Goal: Task Accomplishment & Management: Manage account settings

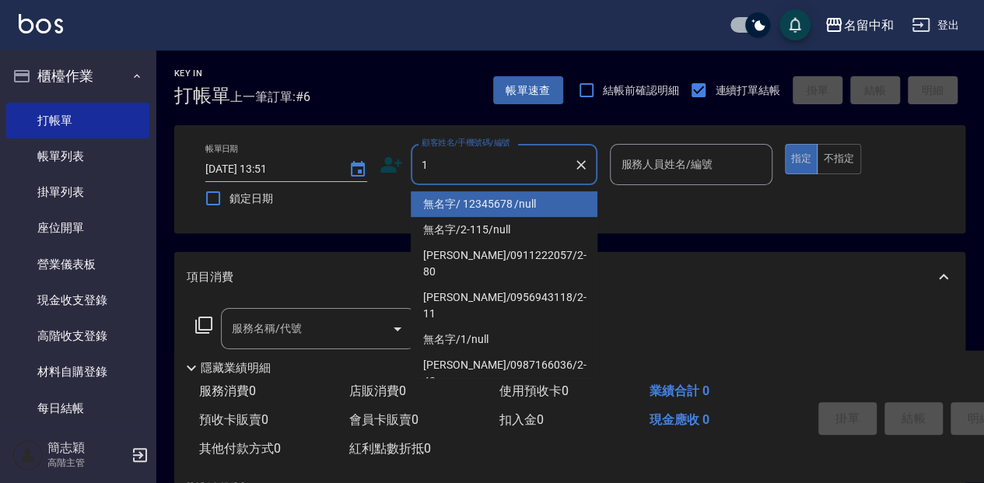
type input "無名字/ 12345678 /null"
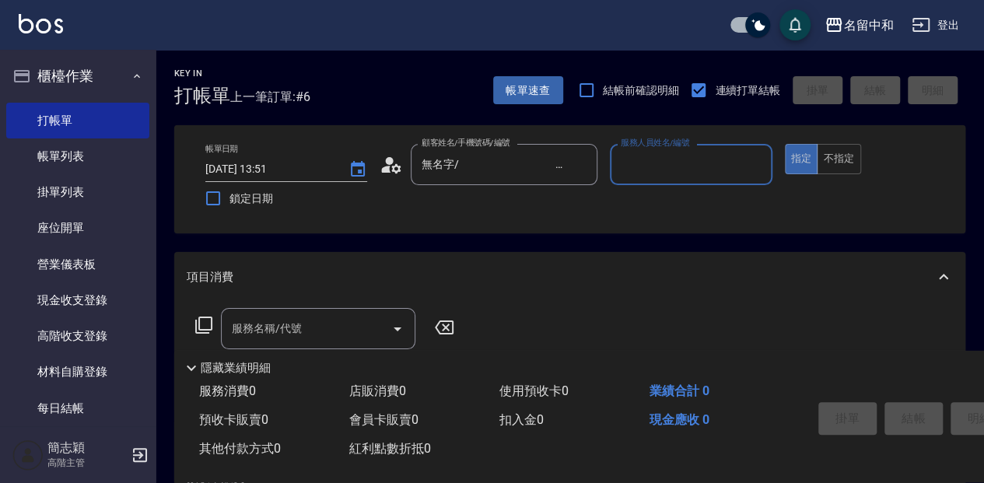
type input "8"
type input "無名字/1/null"
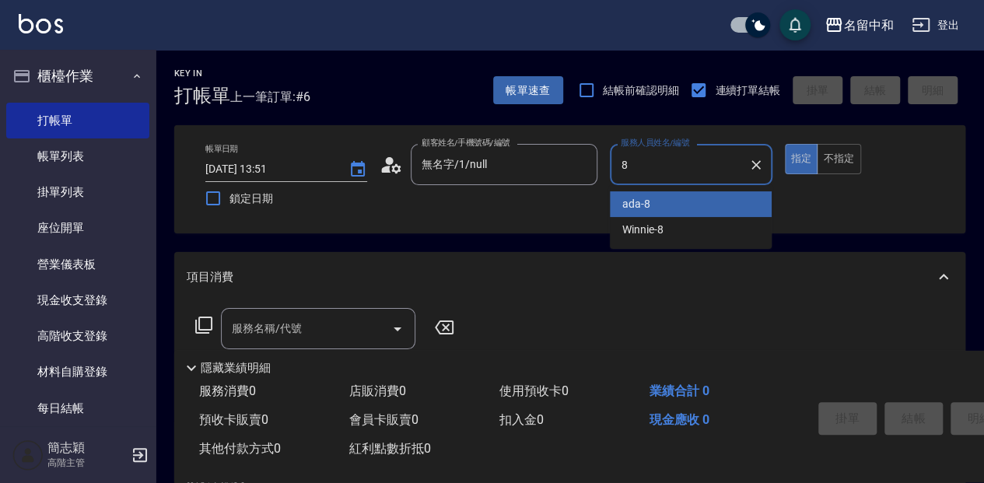
type input "ada-8"
type button "true"
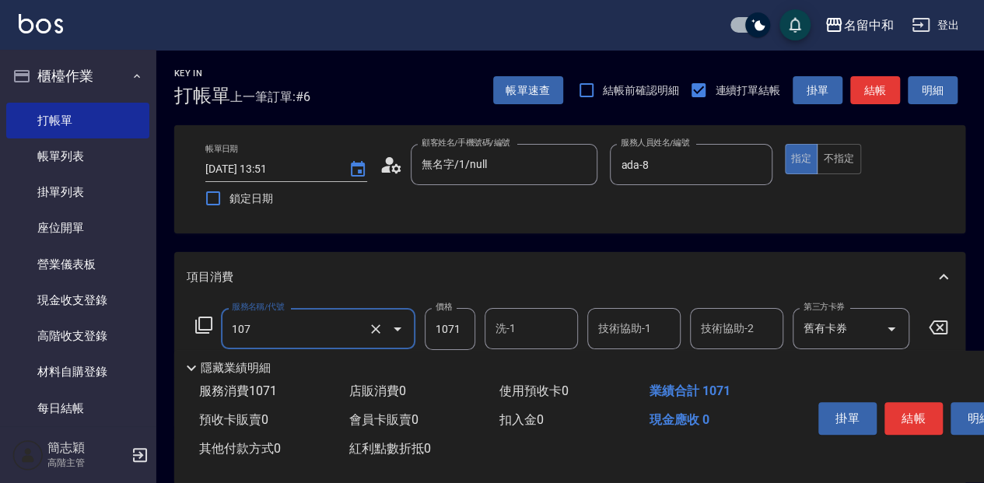
type input "草本卷(107)"
type input "1620"
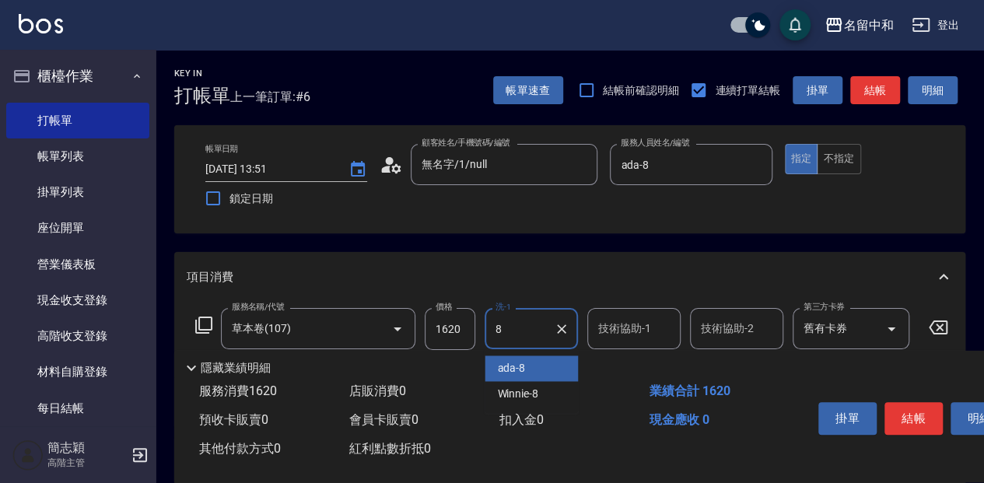
type input "ada-8"
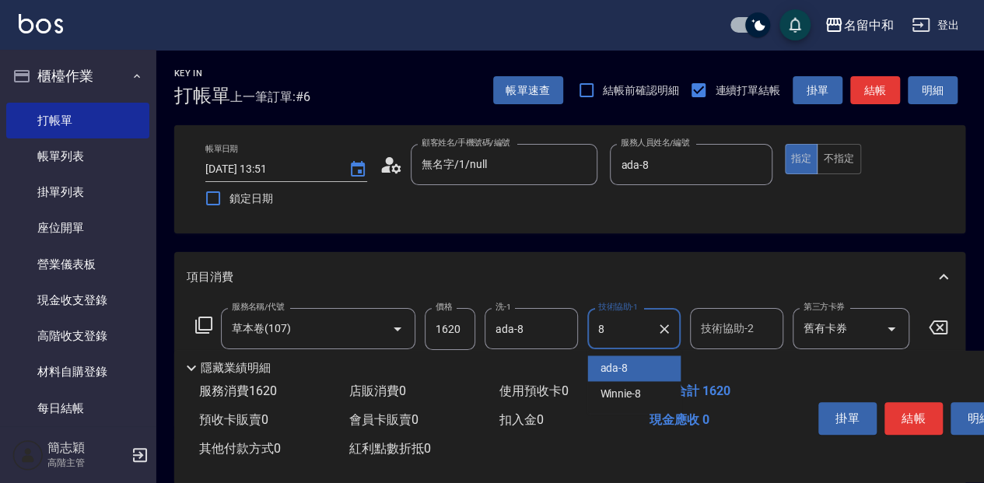
type input "ada-8"
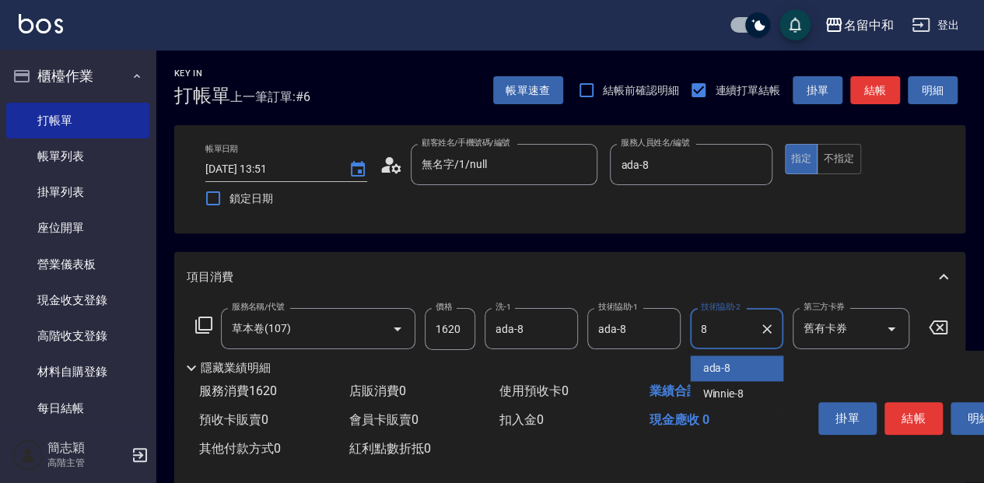
type input "ada-8"
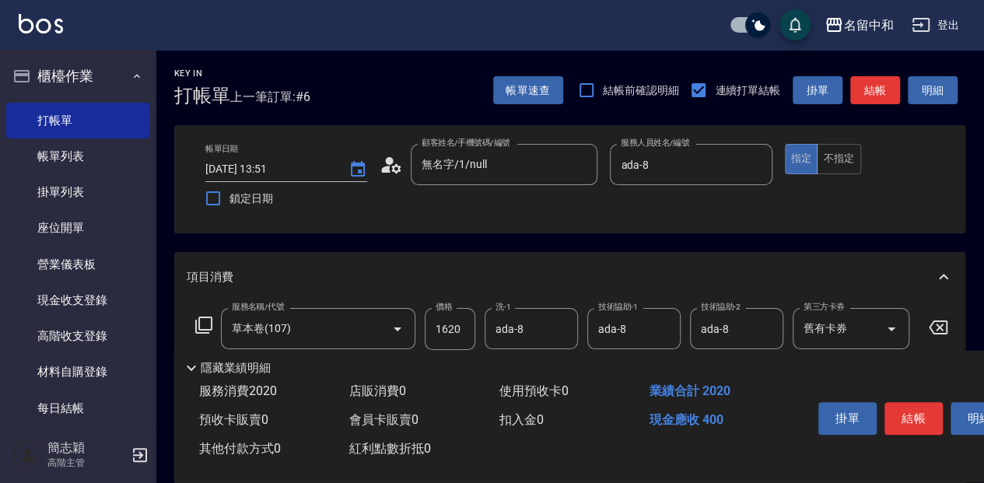
type input "剪髮(400)(401)"
type input "450"
click at [892, 408] on button "結帳" at bounding box center [913, 418] width 58 height 33
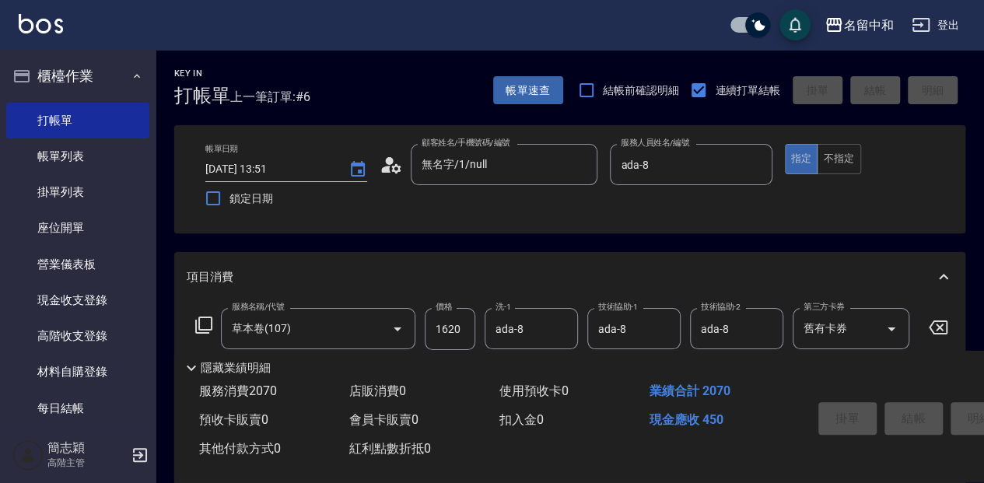
type input "2025/10/09 14:34"
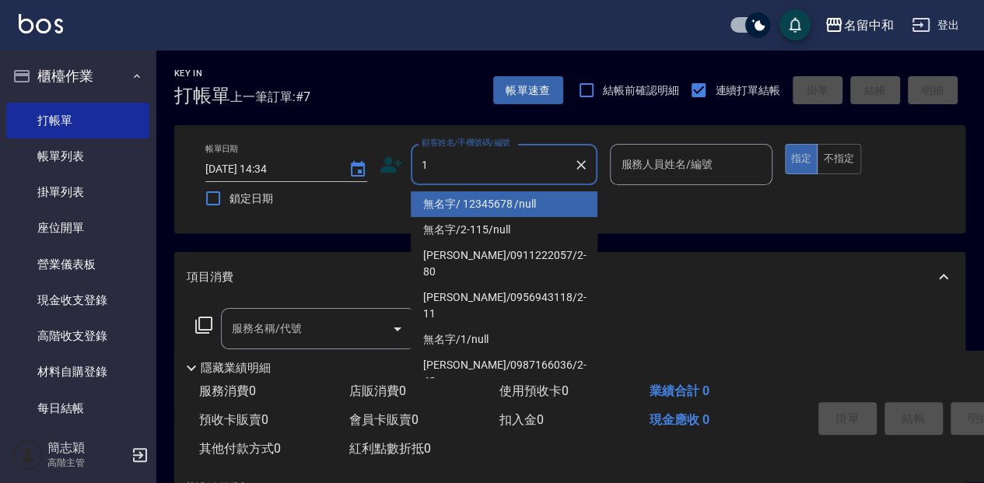
type input "無名字/ 12345678 /null"
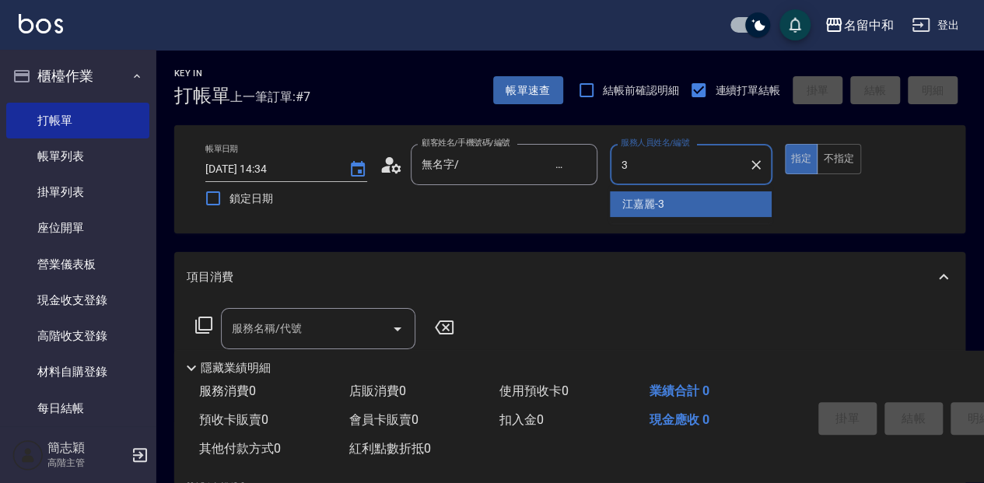
type input "江嘉麗-3"
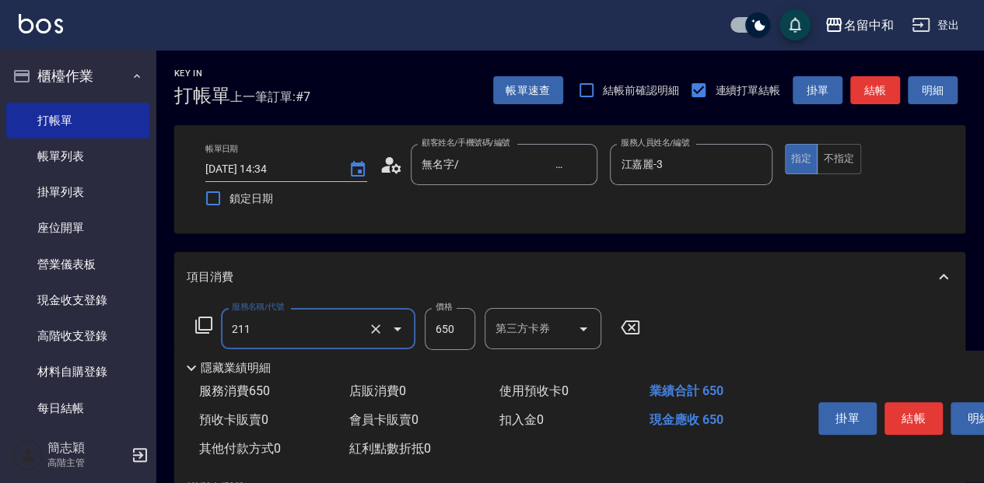
type input "洗+滾珠精油(211)"
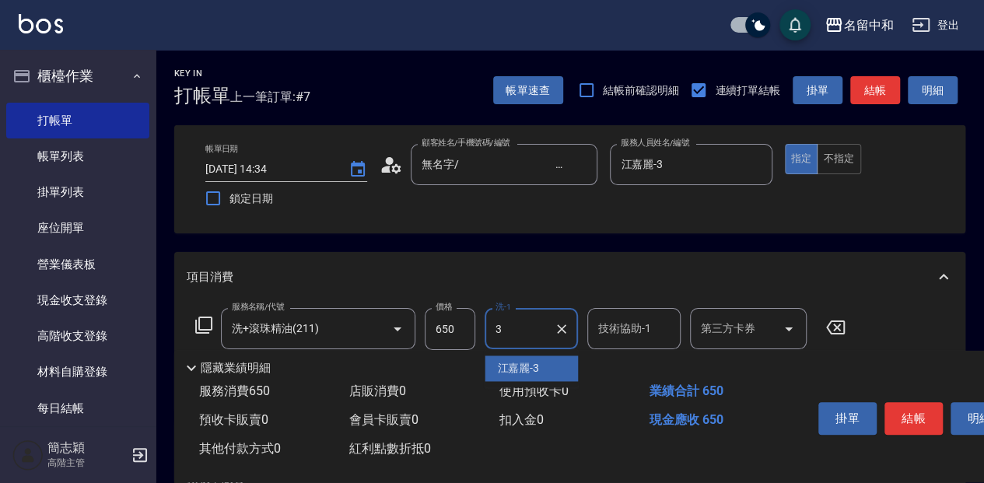
type input "江嘉麗-3"
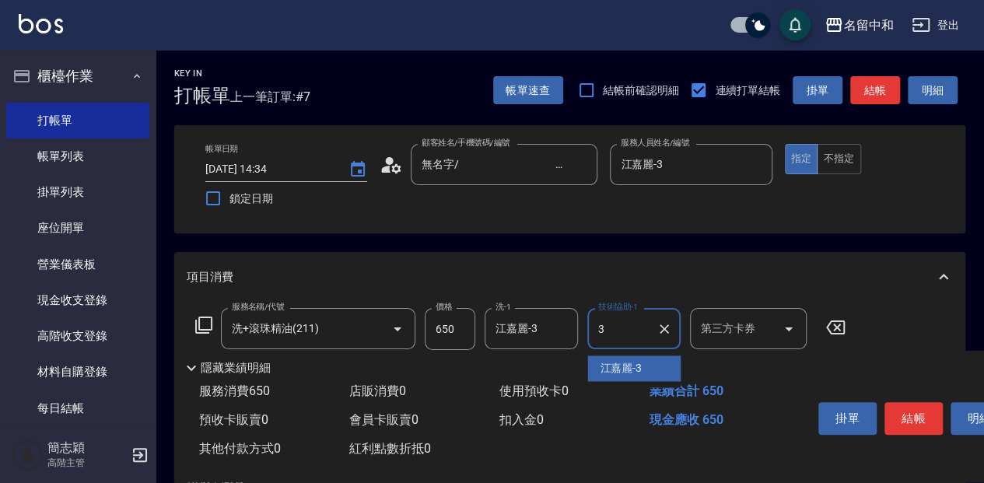
type input "江嘉麗-3"
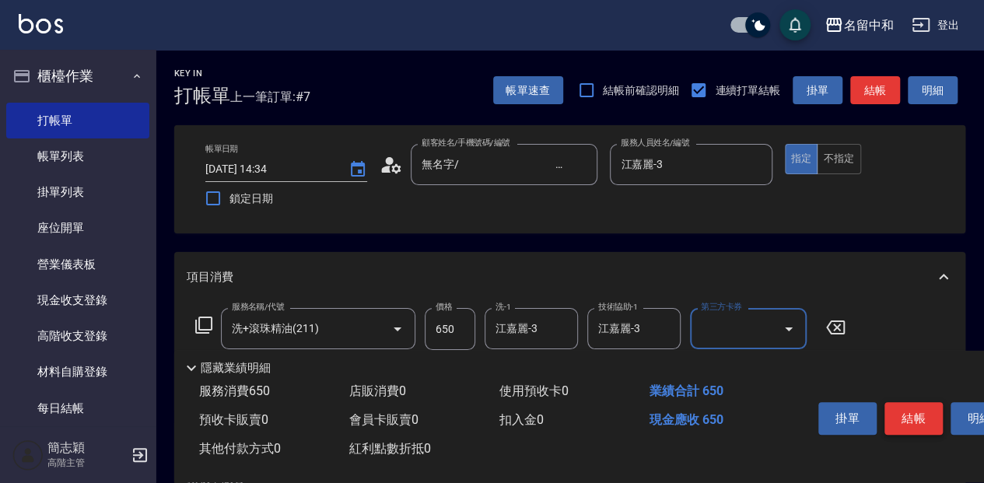
click at [919, 408] on button "結帳" at bounding box center [913, 418] width 58 height 33
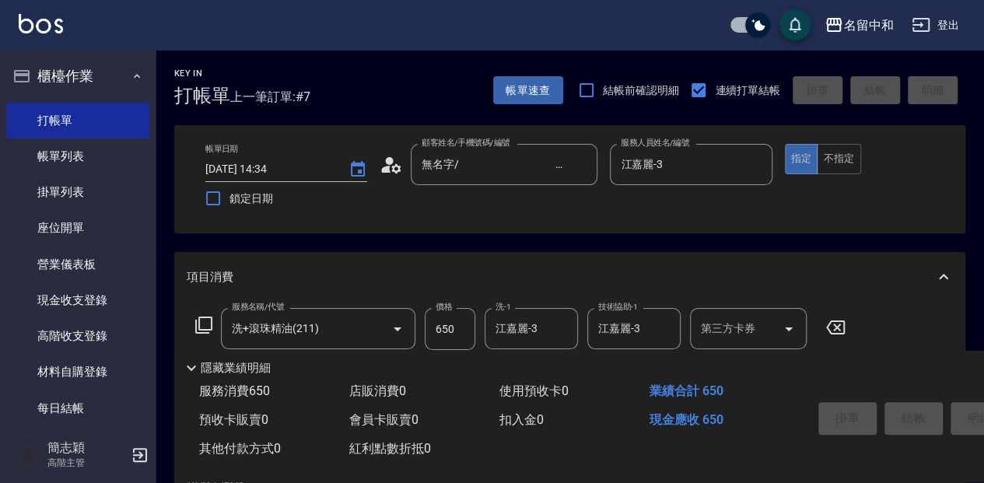
type input "2025/10/09 14:35"
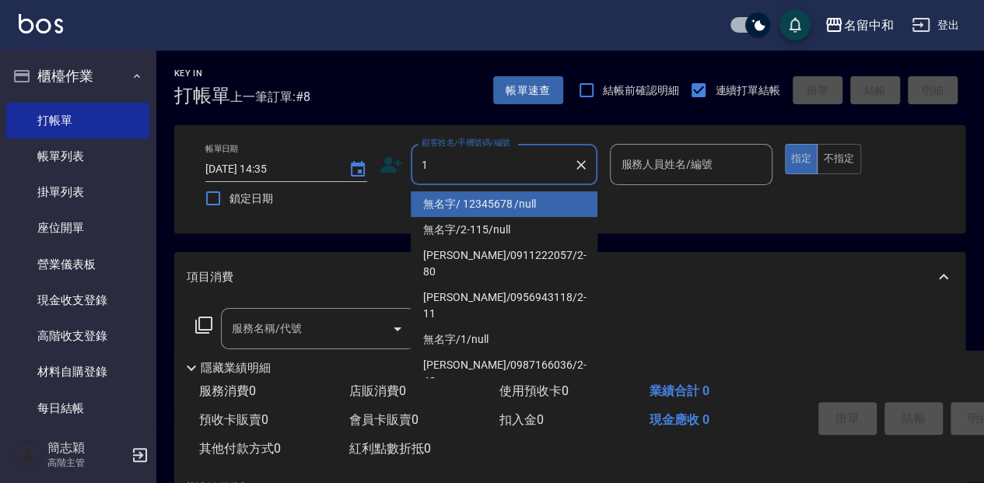
type input "無名字/ 12345678 /null"
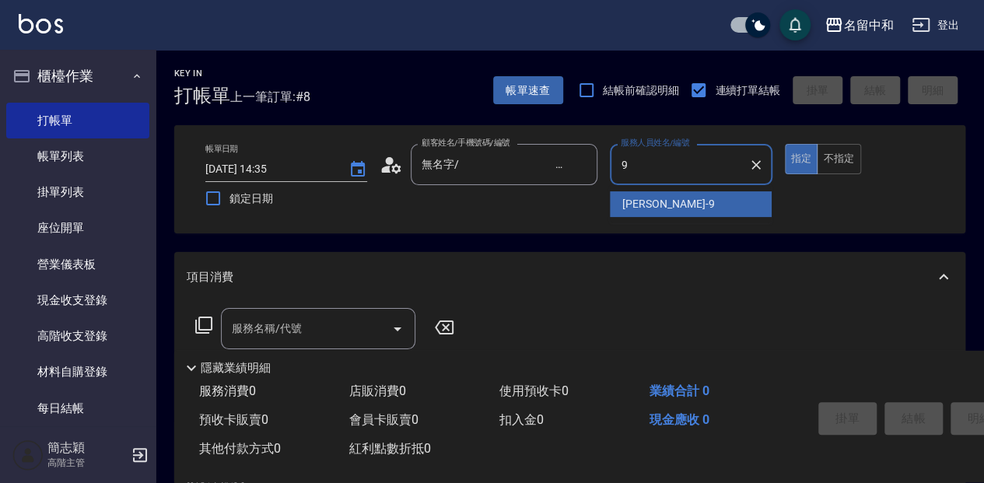
type input "Anna-9"
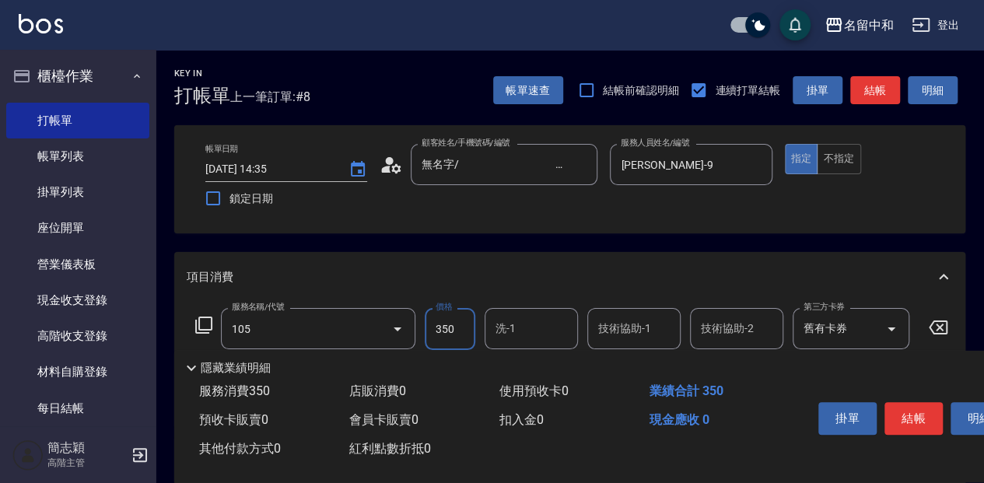
type input "新草本單次(105)"
type input "613"
click at [554, 333] on input "洗-1" at bounding box center [531, 328] width 79 height 27
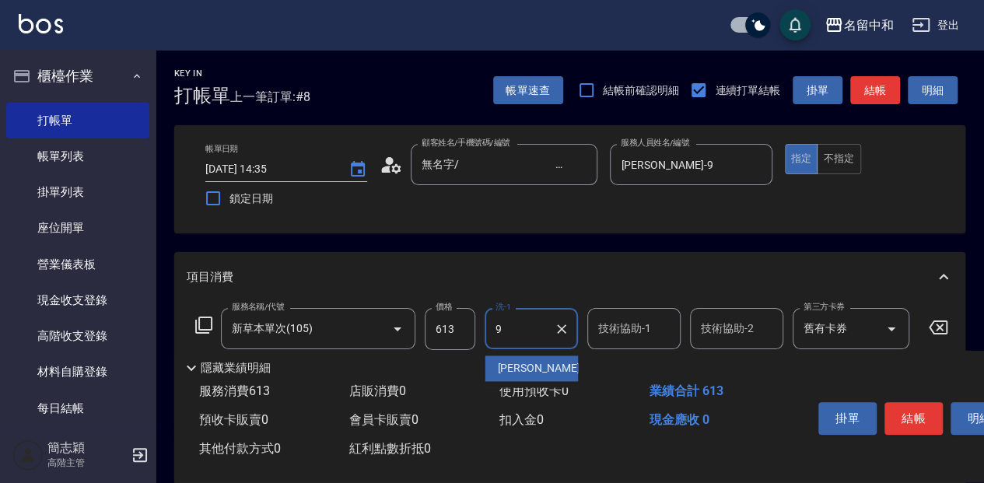
type input "Anna-9"
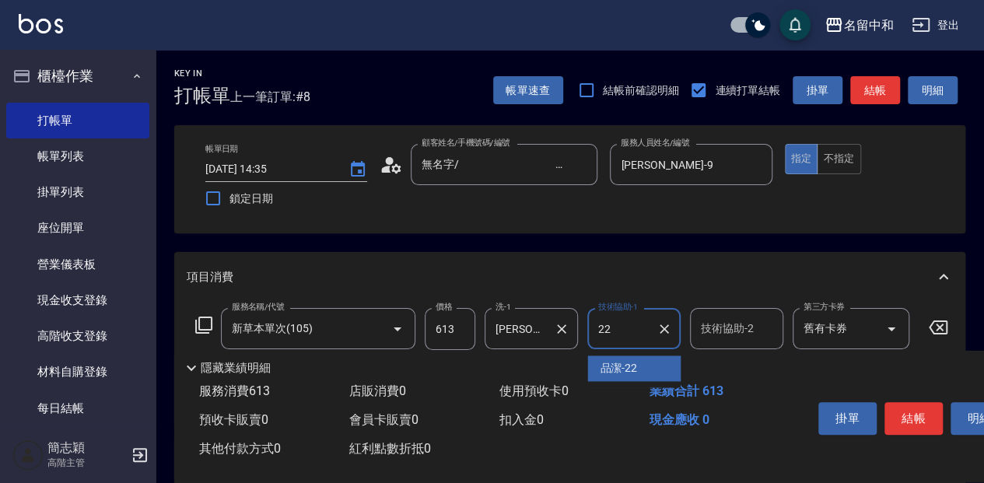
type input "品潔-22"
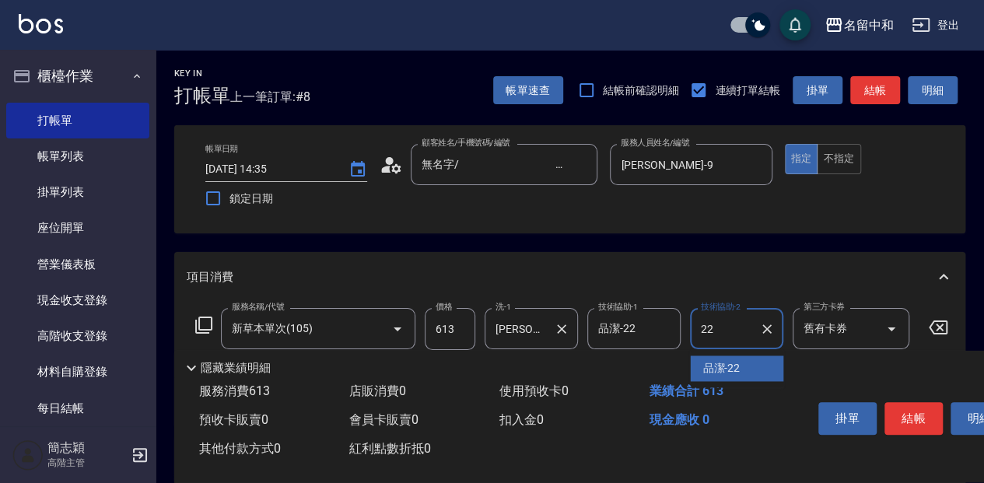
type input "品潔-22"
type input "魚子單次0(607)"
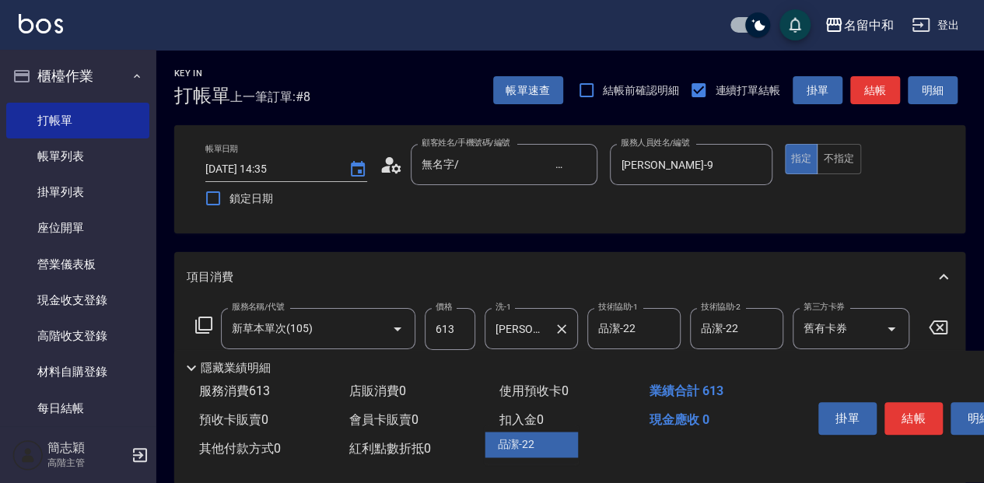
type input "品潔-22"
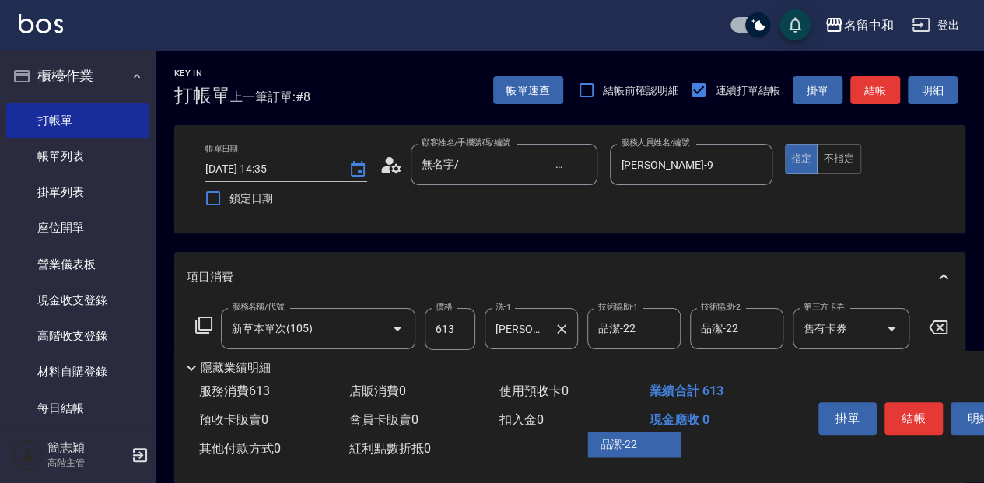
type input "品潔-22"
click at [922, 408] on button "結帳" at bounding box center [913, 418] width 58 height 33
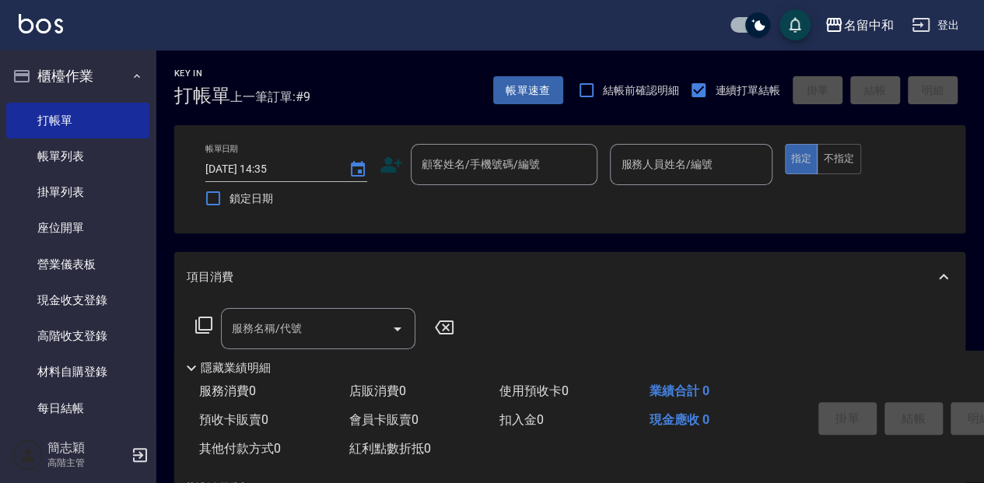
click at [423, 92] on div "Key In 打帳單 上一筆訂單:#9 帳單速查 結帳前確認明細 連續打單結帳 掛單 結帳 明細" at bounding box center [561, 78] width 810 height 57
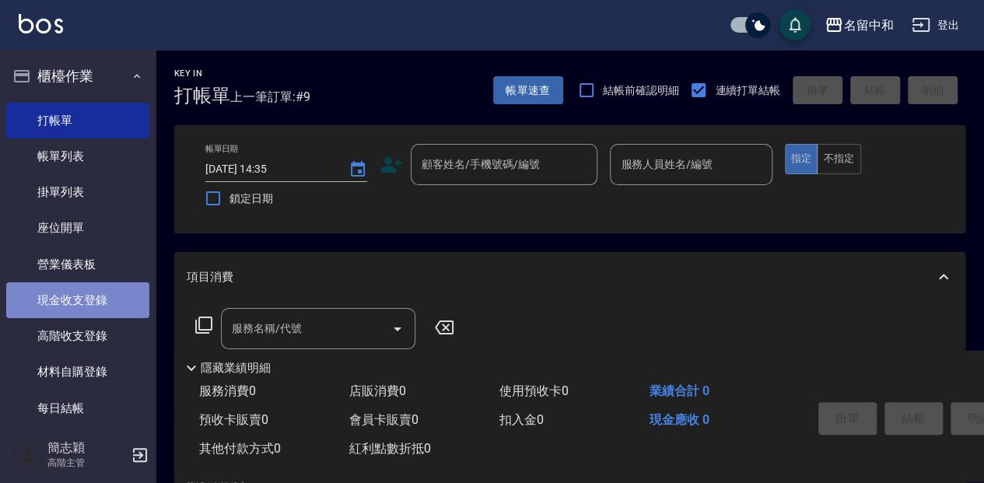
click at [93, 289] on link "現金收支登錄" at bounding box center [77, 300] width 143 height 36
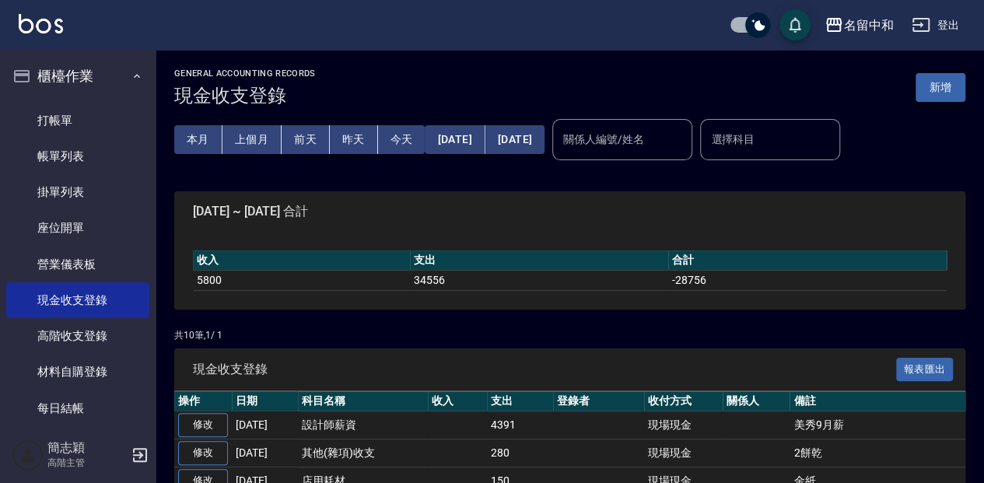
click at [942, 95] on button "新增" at bounding box center [940, 87] width 50 height 29
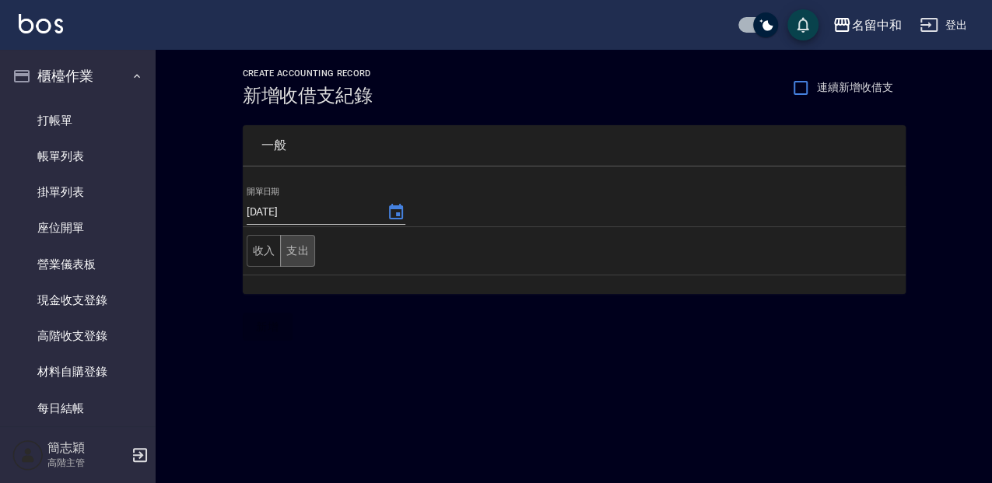
click at [286, 250] on button "支出" at bounding box center [297, 251] width 35 height 32
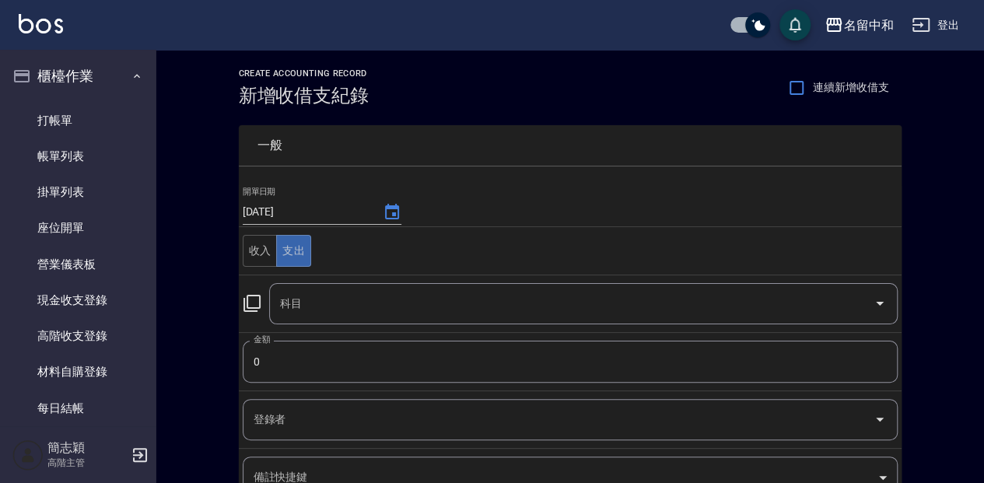
click at [322, 296] on input "科目" at bounding box center [571, 303] width 591 height 27
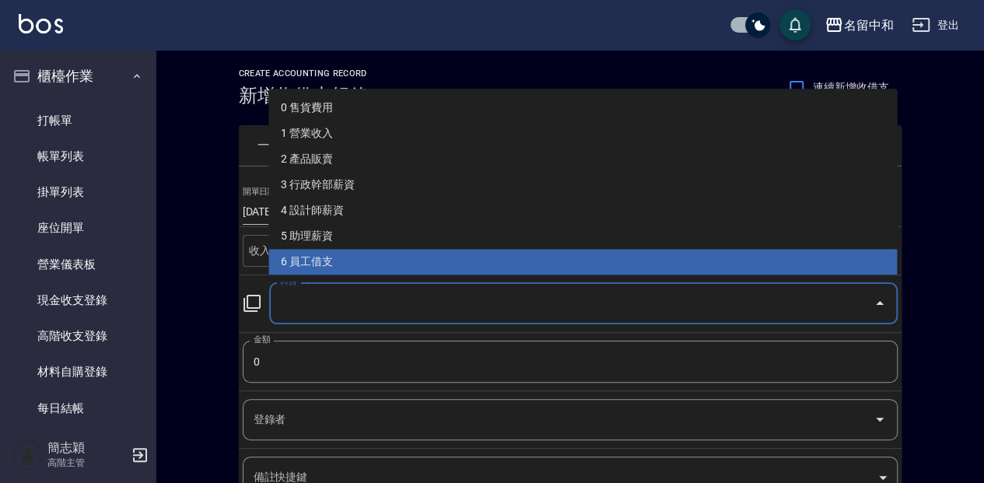
click at [348, 261] on li "6 員工借支" at bounding box center [582, 262] width 628 height 26
type input "6 員工借支"
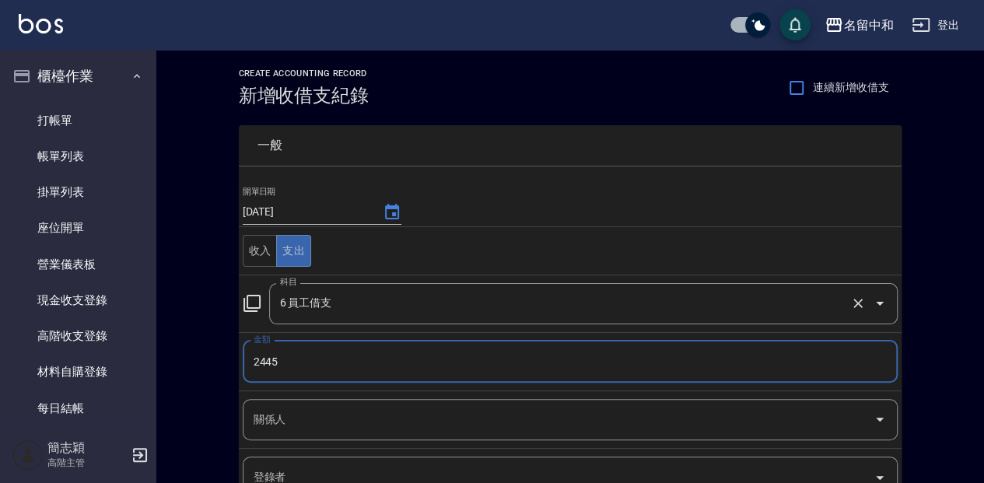
type input "2445"
click at [369, 422] on input "關係人" at bounding box center [559, 419] width 618 height 27
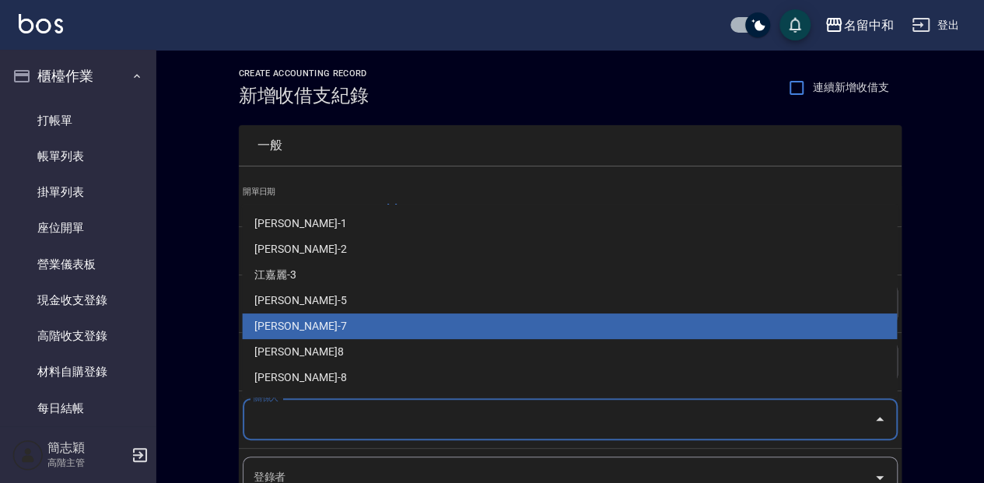
click at [340, 332] on li "吳素玉-7" at bounding box center [569, 326] width 655 height 26
type input "吳素玉-7"
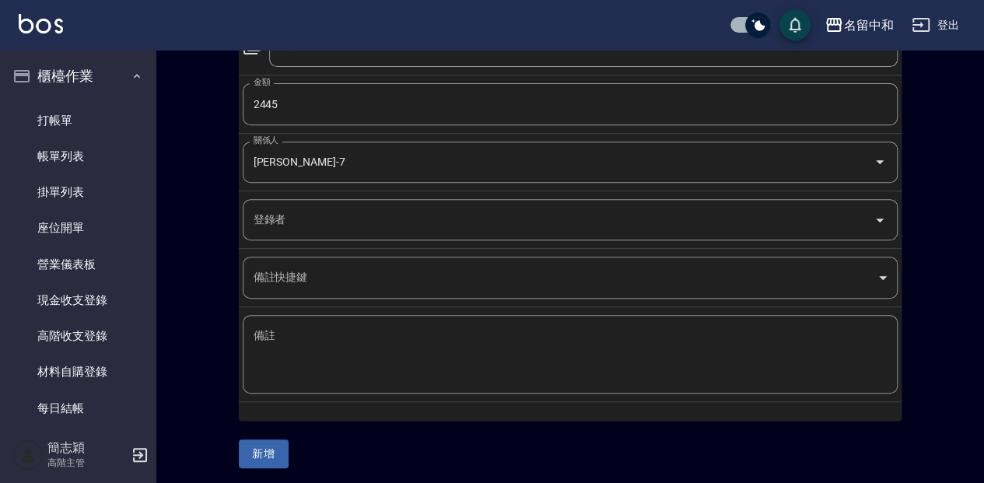
scroll to position [258, 0]
click at [334, 357] on textarea "備註" at bounding box center [570, 353] width 633 height 53
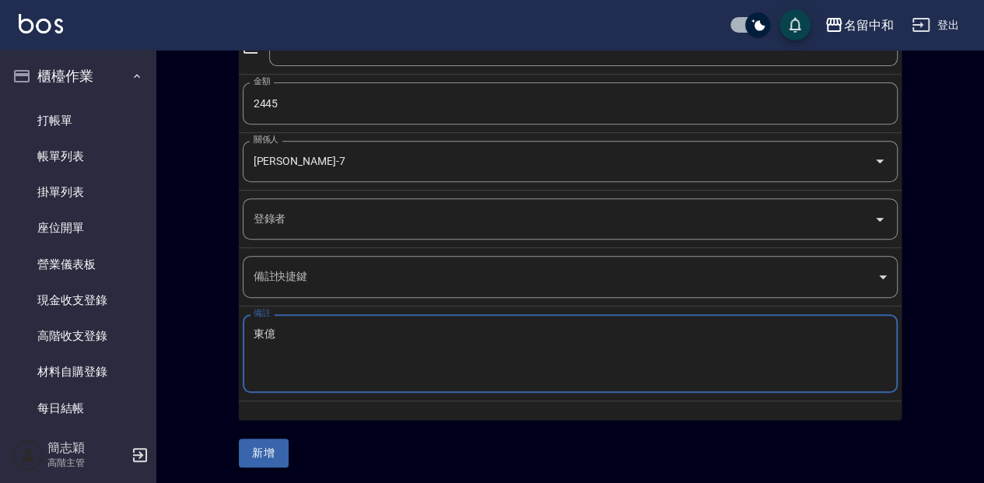
type textarea "東億"
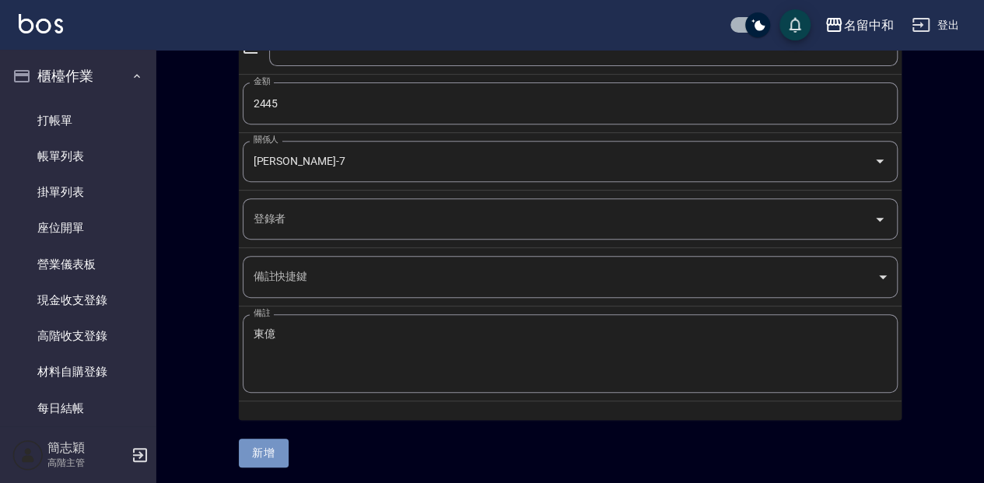
click at [254, 442] on button "新增" at bounding box center [264, 453] width 50 height 29
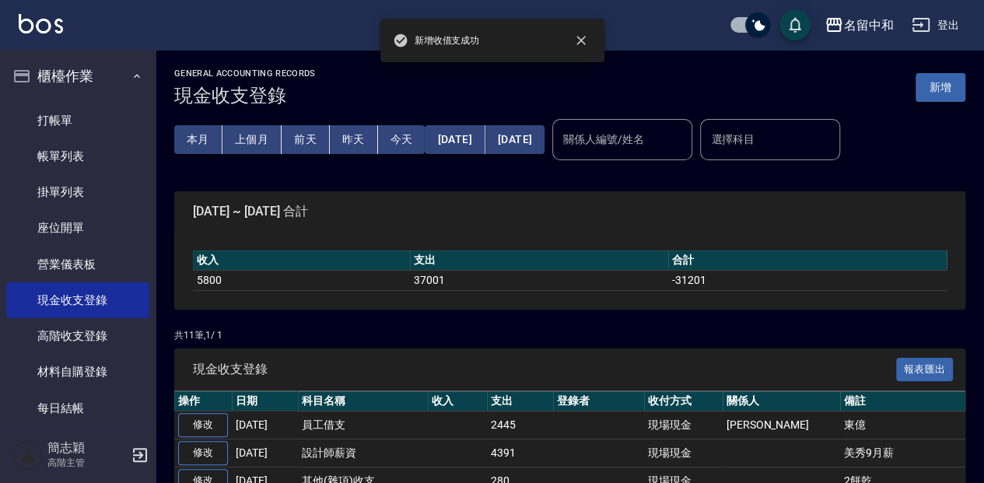
click at [922, 74] on button "新增" at bounding box center [940, 87] width 50 height 29
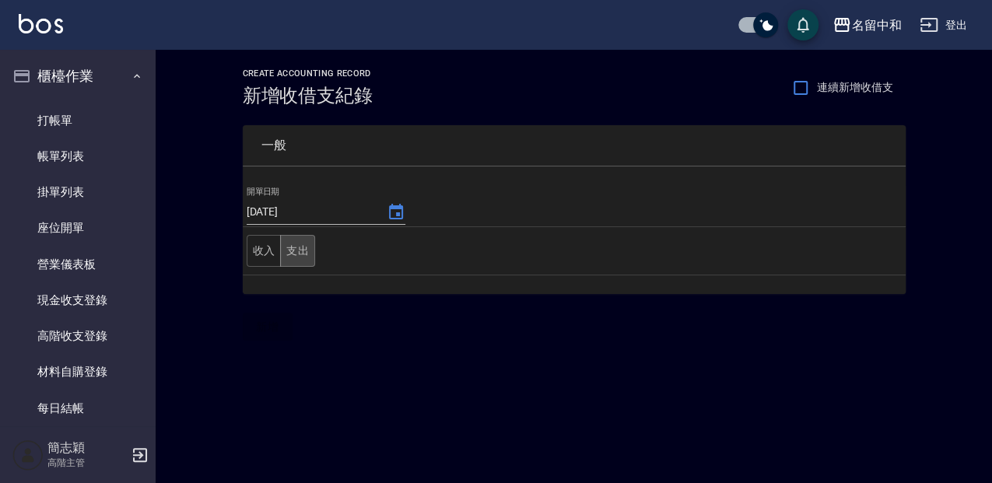
click at [300, 250] on button "支出" at bounding box center [297, 251] width 35 height 32
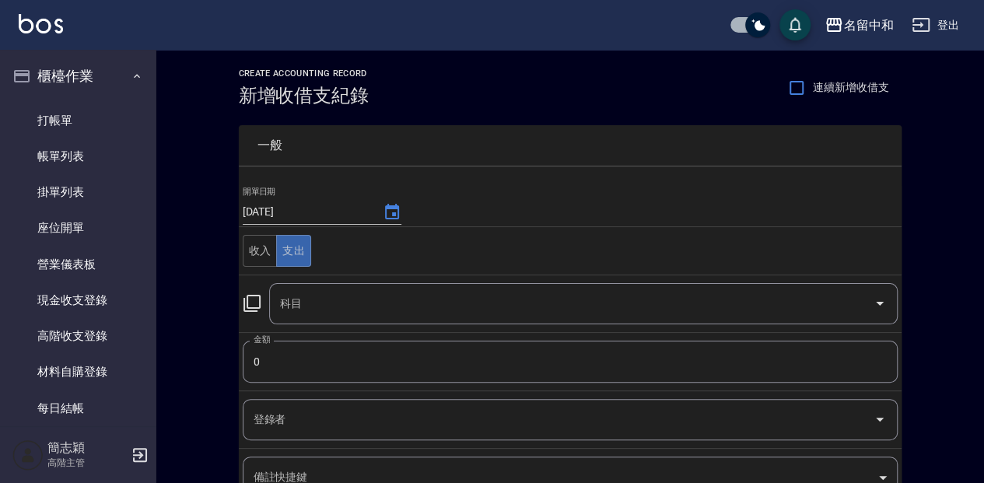
click at [327, 305] on input "科目" at bounding box center [571, 303] width 591 height 27
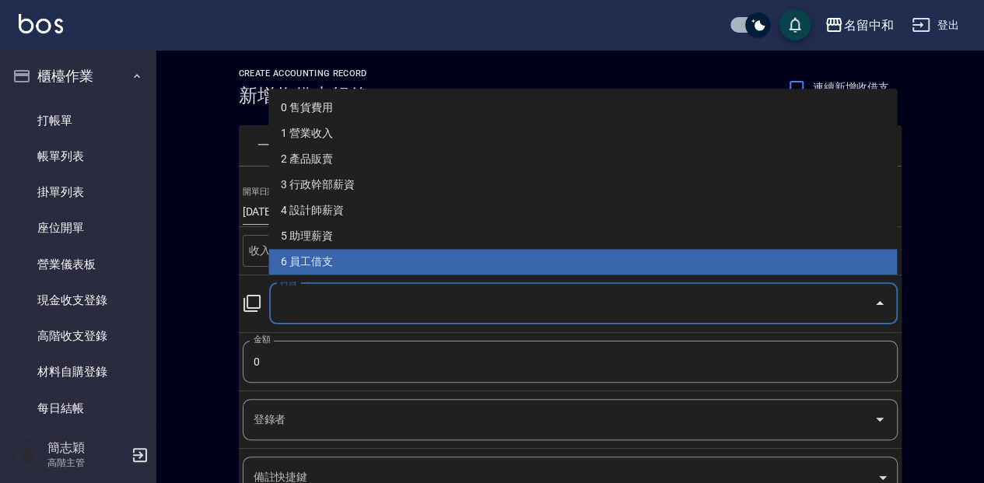
click at [348, 259] on li "6 員工借支" at bounding box center [582, 262] width 628 height 26
type input "6 員工借支"
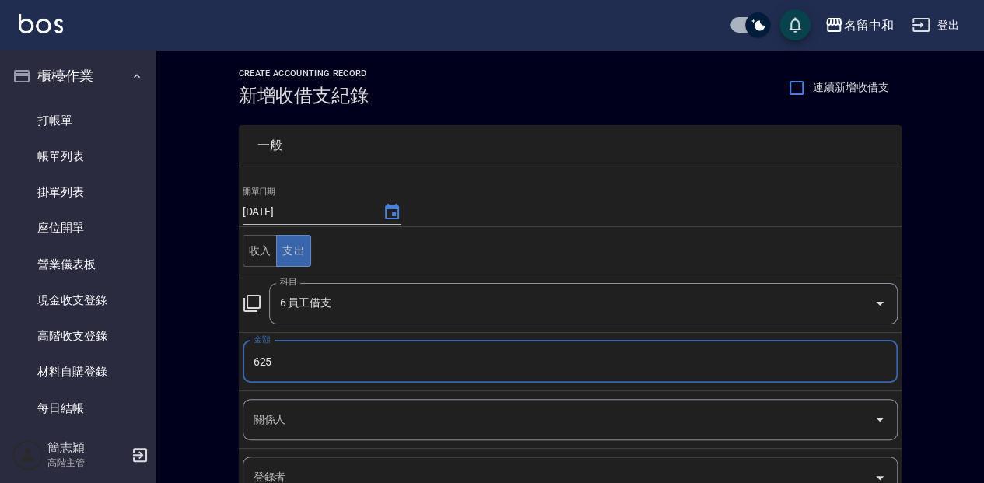
type input "625"
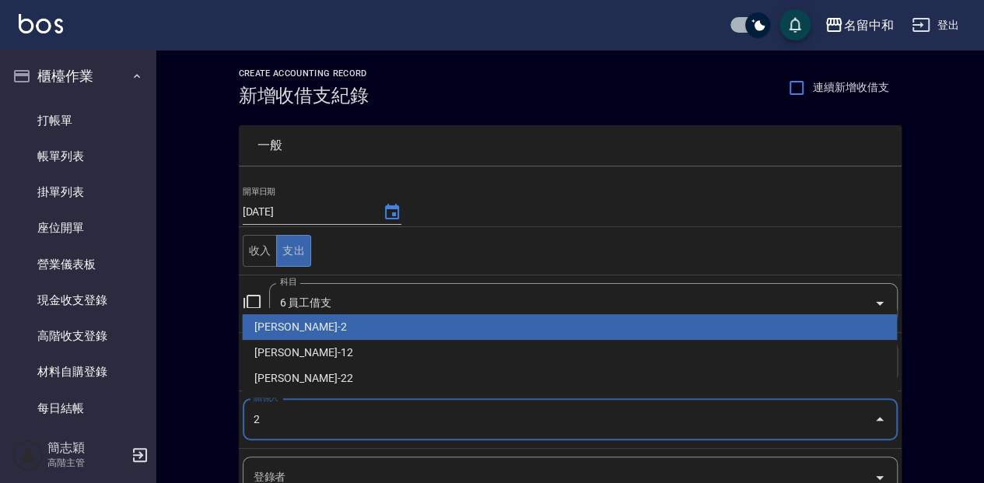
type input "傅英芳-2"
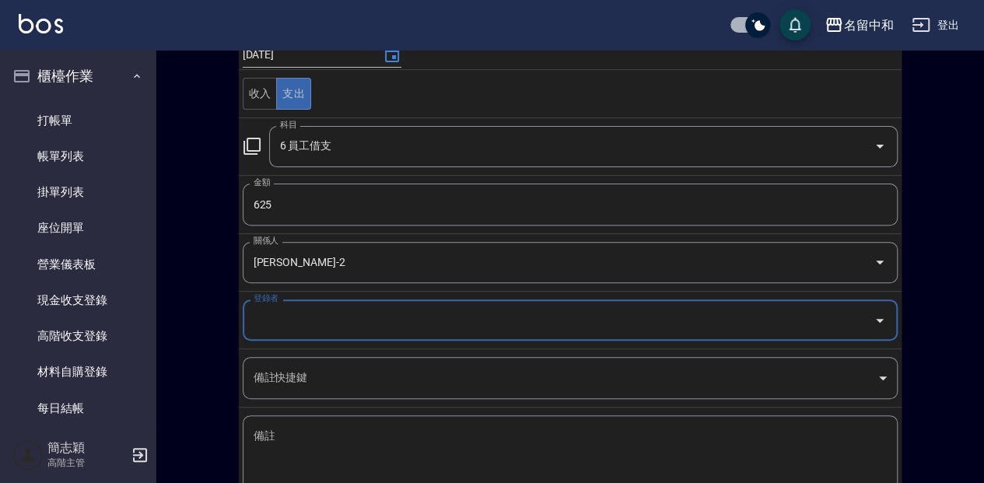
scroll to position [161, 0]
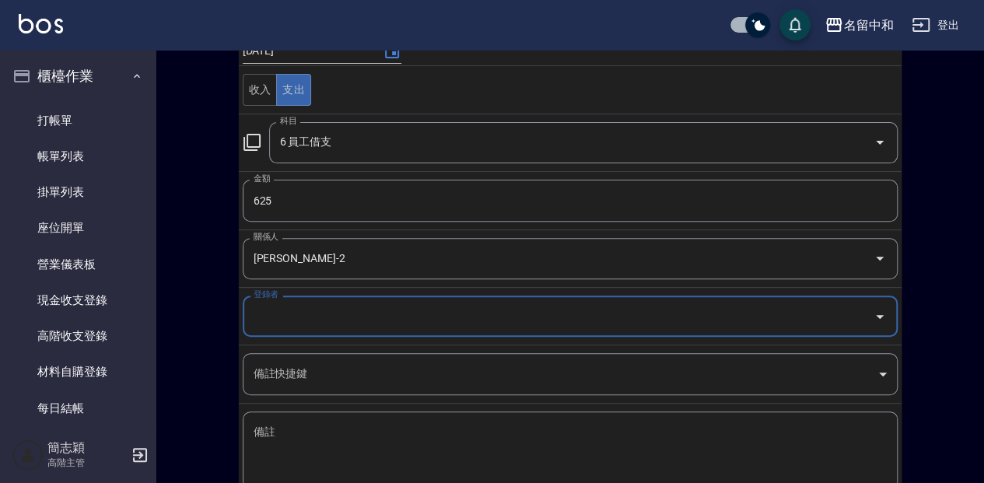
click at [383, 447] on textarea "備註" at bounding box center [570, 451] width 633 height 53
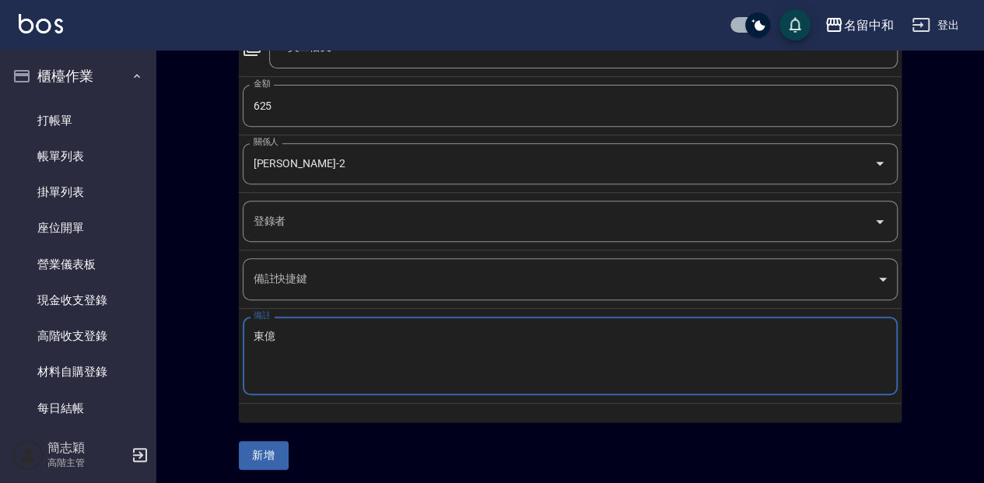
scroll to position [258, 0]
type textarea "東億"
click at [264, 451] on button "新增" at bounding box center [264, 453] width 50 height 29
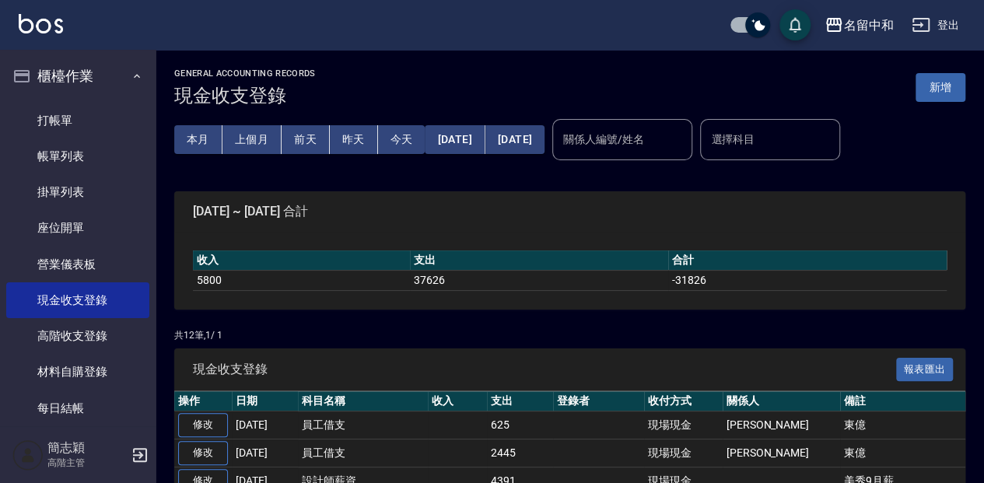
click at [655, 149] on input "關係人編號/姓名" at bounding box center [622, 139] width 126 height 27
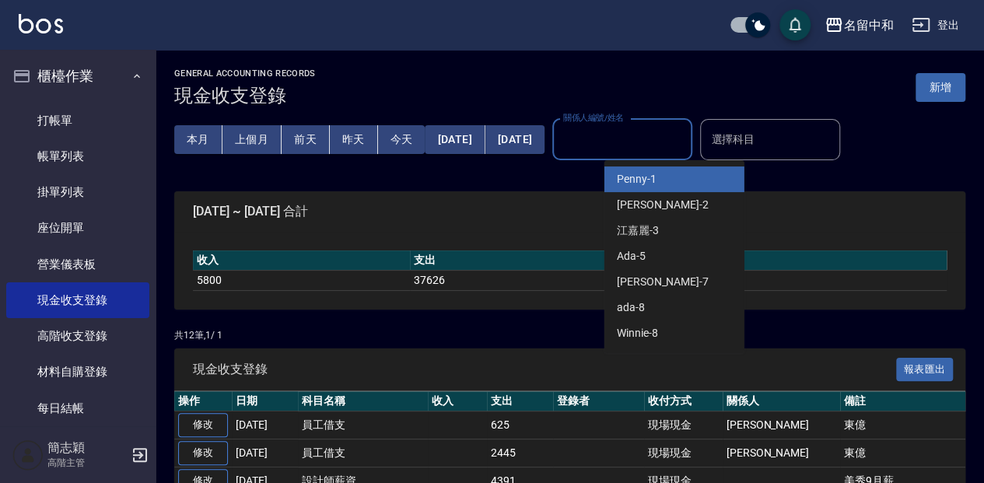
click at [655, 175] on div "Penny -1" at bounding box center [674, 179] width 140 height 26
type input "Penny-1"
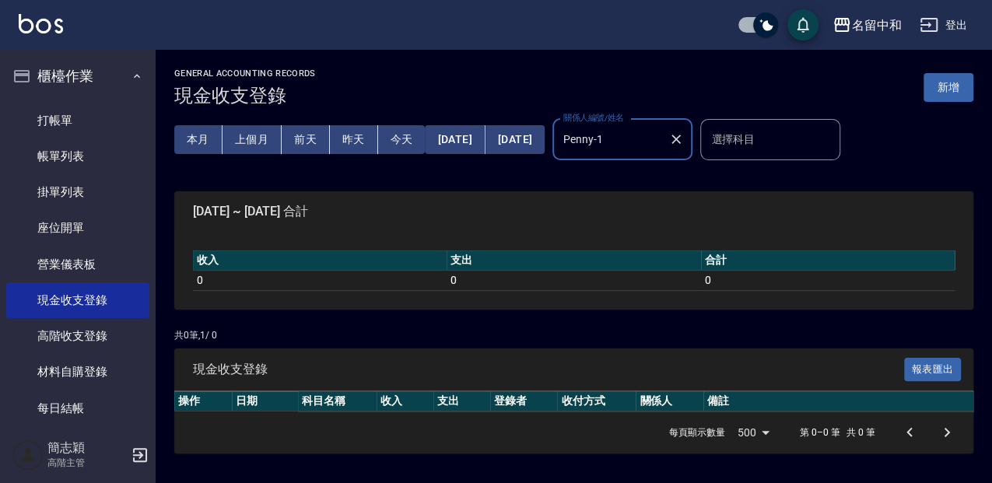
click at [687, 149] on button "Clear" at bounding box center [676, 139] width 22 height 22
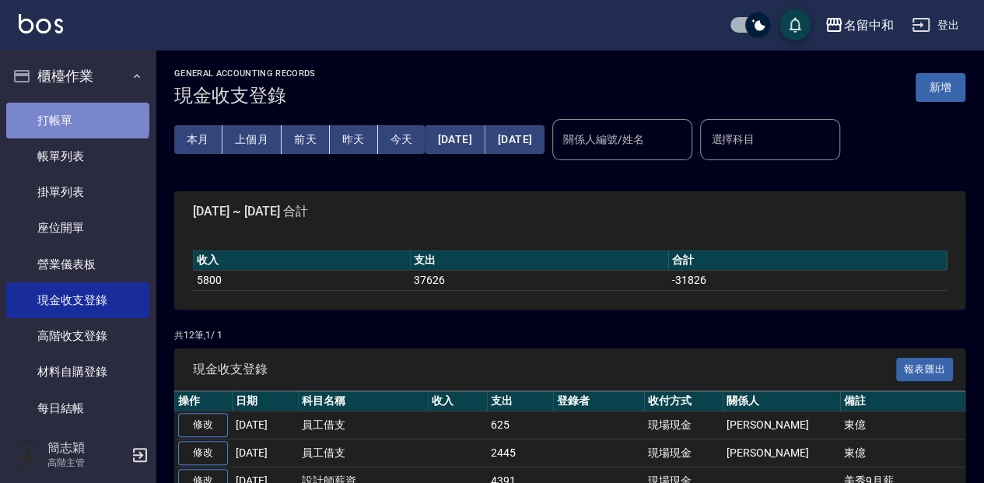
click at [76, 107] on link "打帳單" at bounding box center [77, 121] width 143 height 36
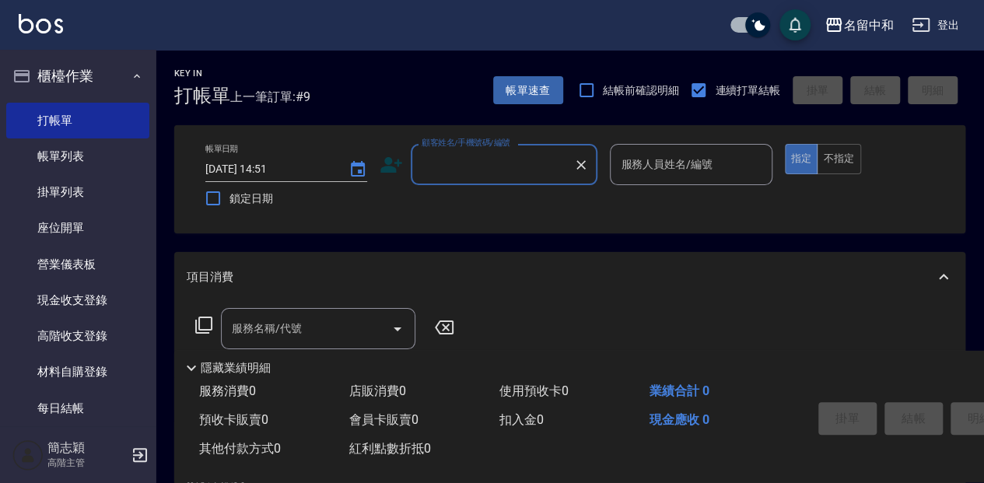
click at [493, 174] on input "顧客姓名/手機號碼/編號" at bounding box center [492, 164] width 149 height 27
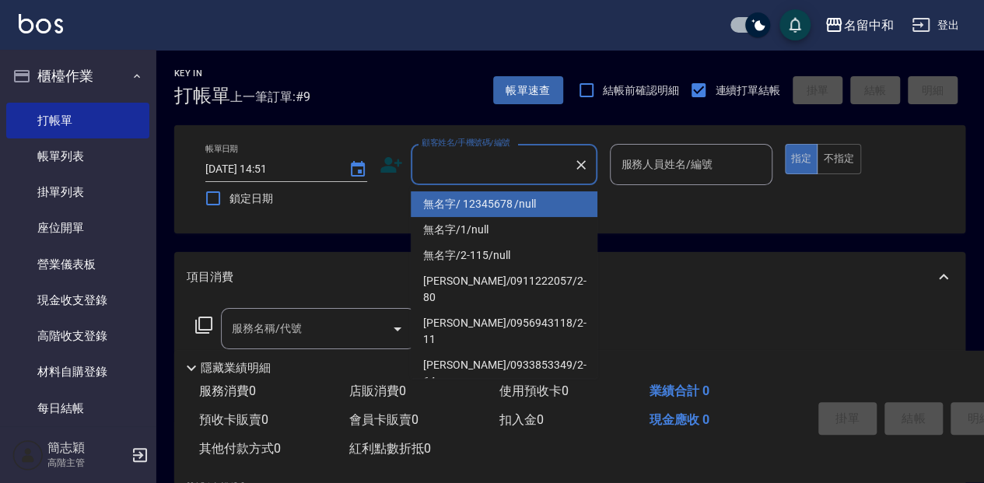
click at [485, 202] on li "無名字/ 12345678 /null" at bounding box center [504, 204] width 187 height 26
type input "無名字/ 12345678 /null"
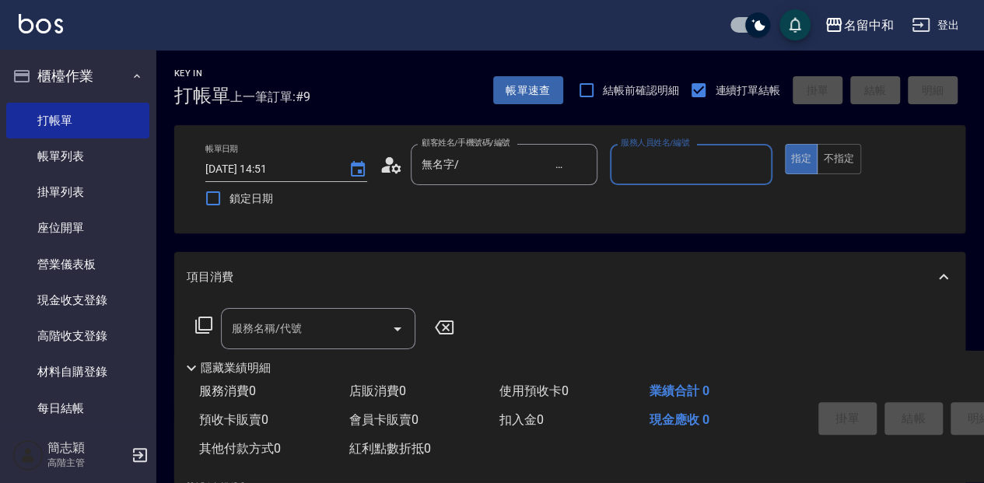
click at [660, 173] on input "服務人員姓名/編號" at bounding box center [691, 164] width 148 height 27
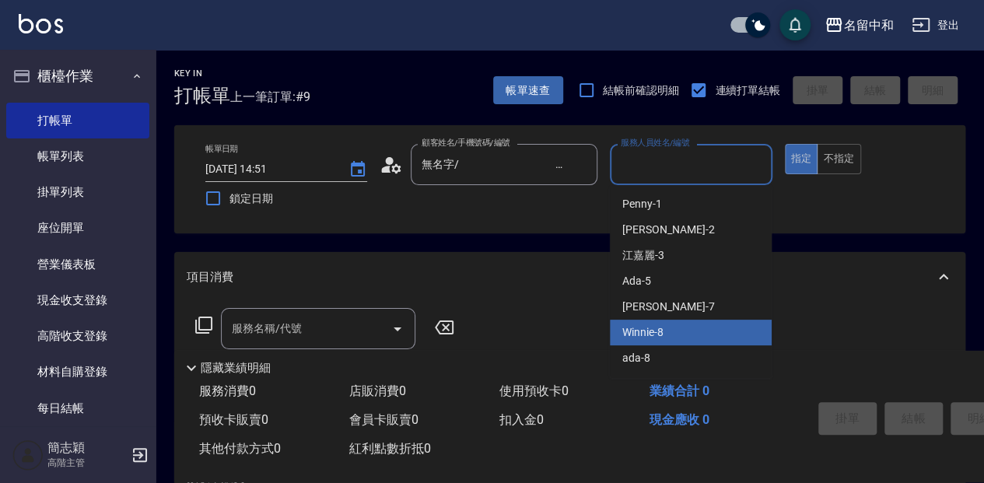
scroll to position [51, 0]
click at [656, 324] on span "Anna -9" at bounding box center [668, 332] width 92 height 16
type input "Anna-9"
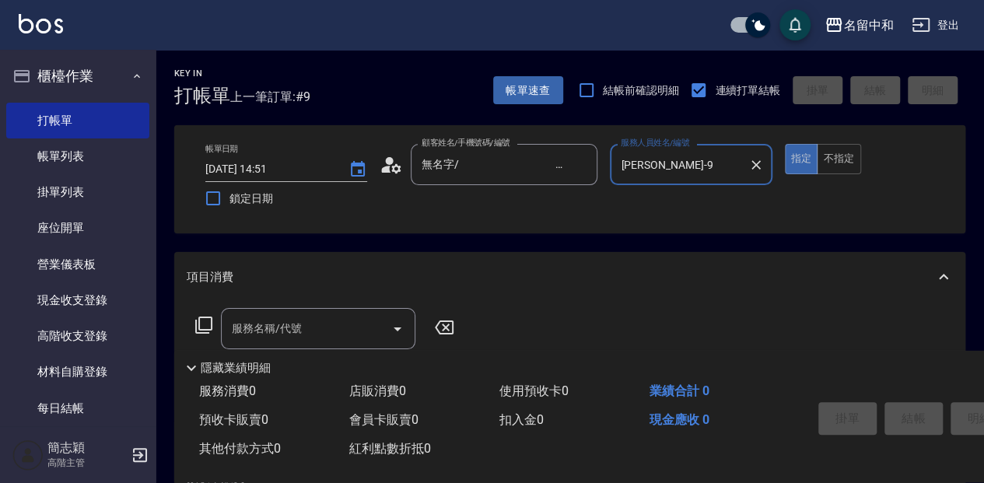
click at [352, 325] on input "服務名稱/代號" at bounding box center [306, 328] width 157 height 27
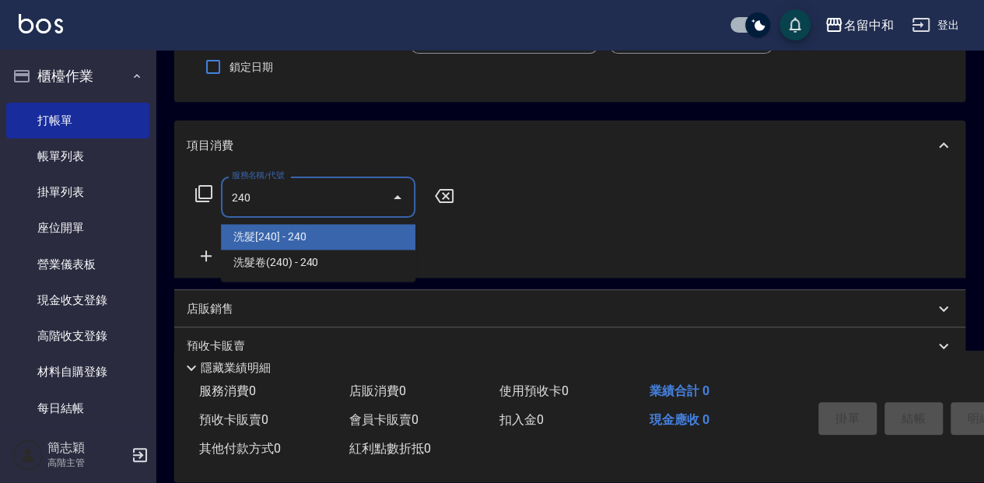
scroll to position [156, 0]
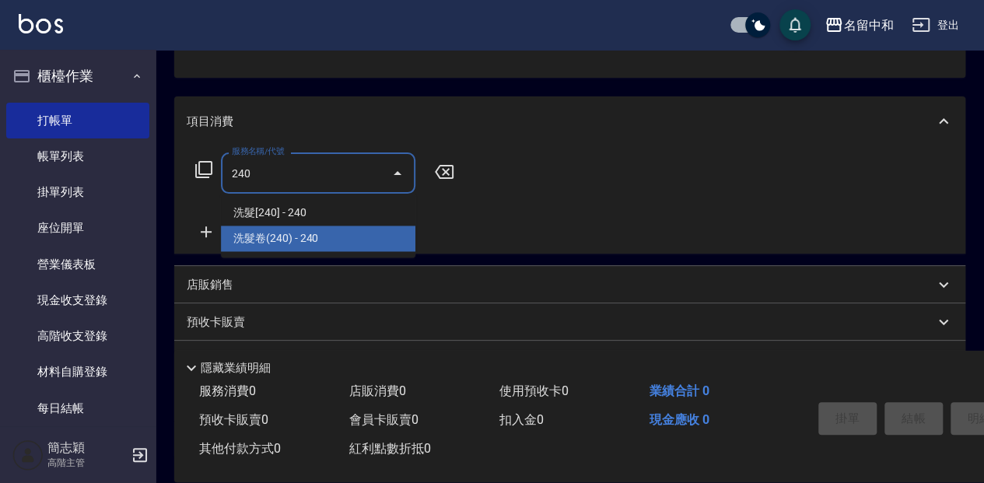
click at [301, 230] on span "洗髮卷(240) - 240" at bounding box center [318, 239] width 194 height 26
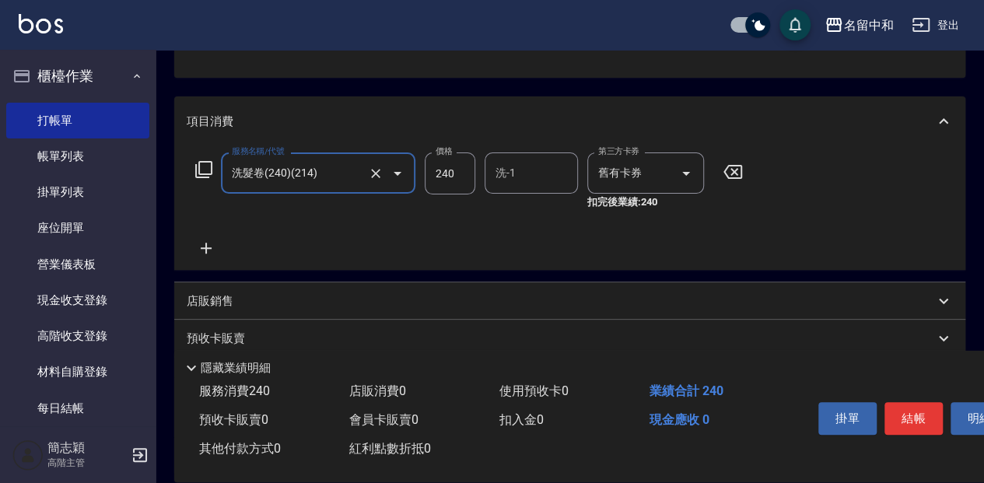
type input "洗髮卷(240)(214)"
click at [517, 173] on input "洗-1" at bounding box center [531, 172] width 79 height 27
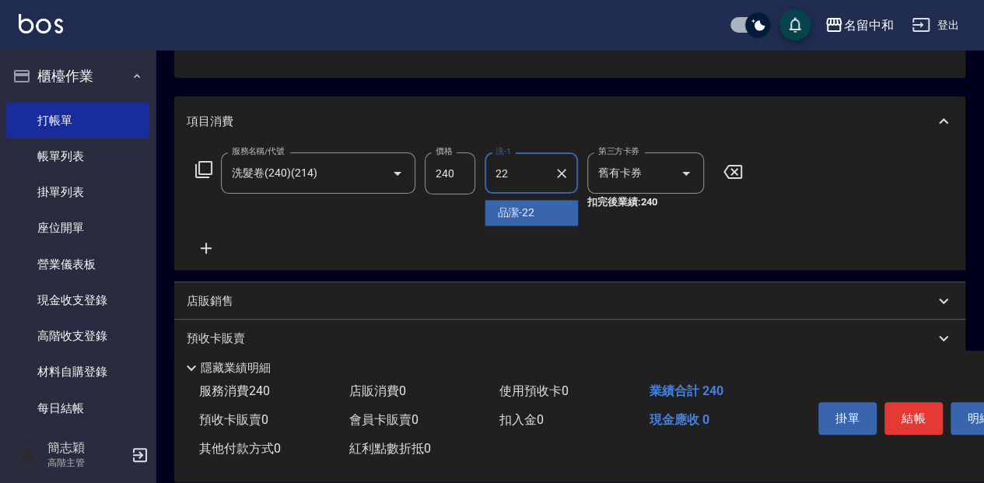
type input "品潔-22"
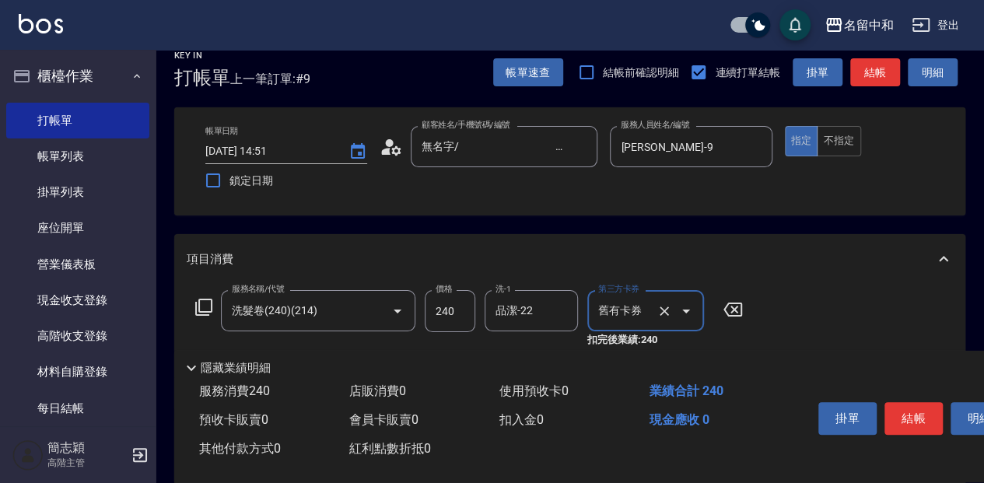
scroll to position [0, 0]
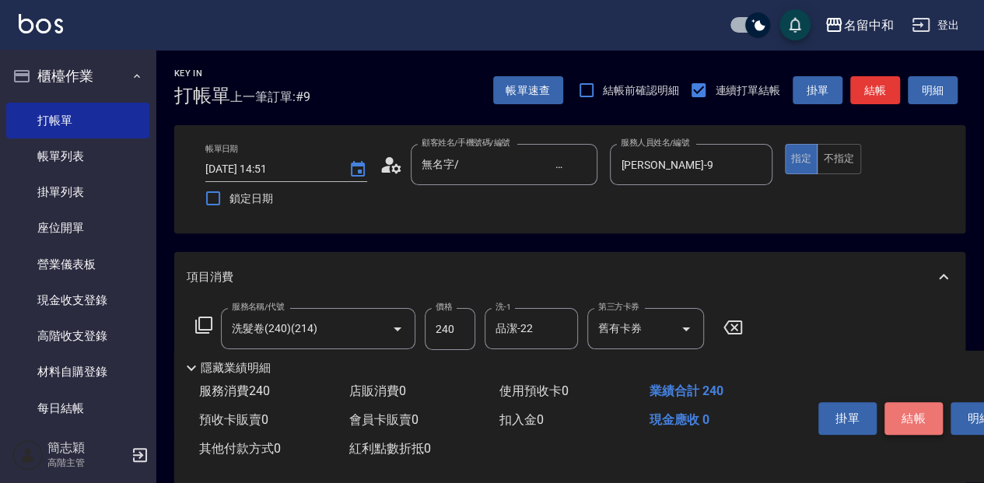
click at [905, 416] on button "結帳" at bounding box center [913, 418] width 58 height 33
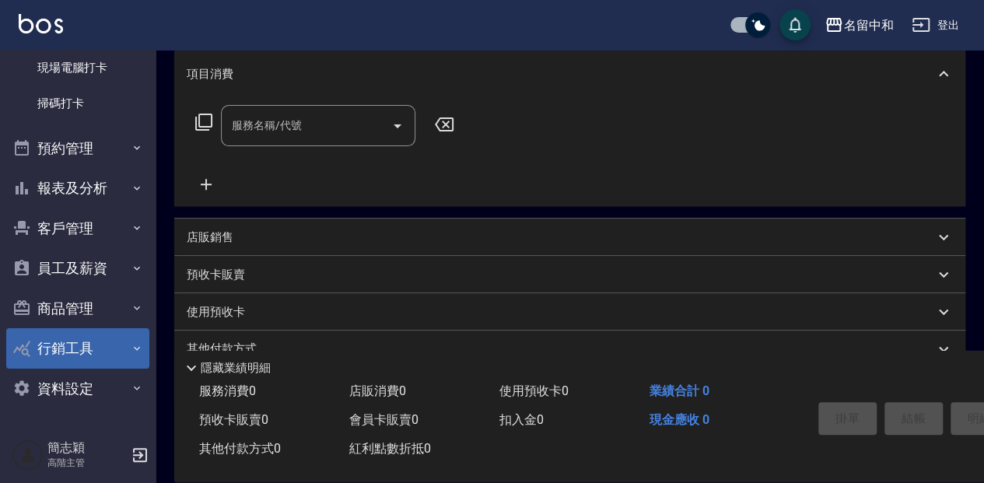
scroll to position [207, 0]
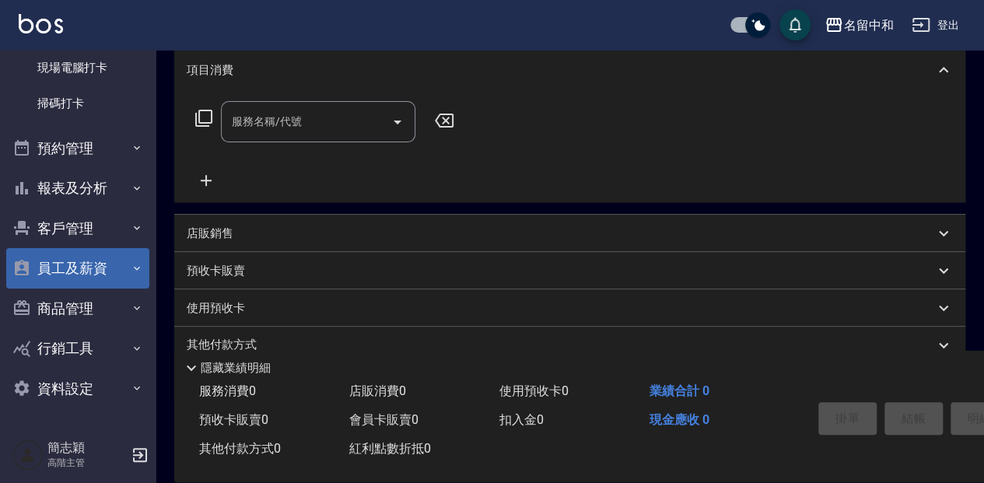
click at [68, 269] on button "員工及薪資" at bounding box center [77, 268] width 143 height 40
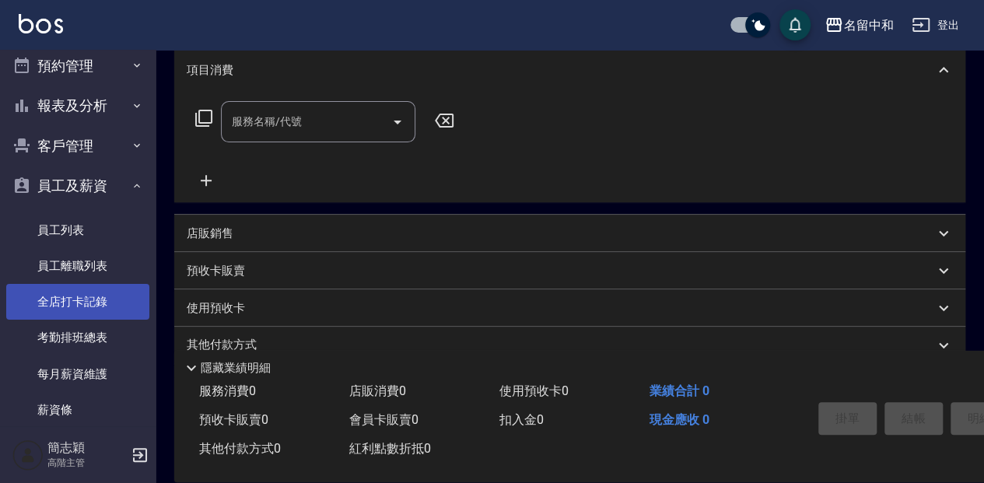
scroll to position [516, 0]
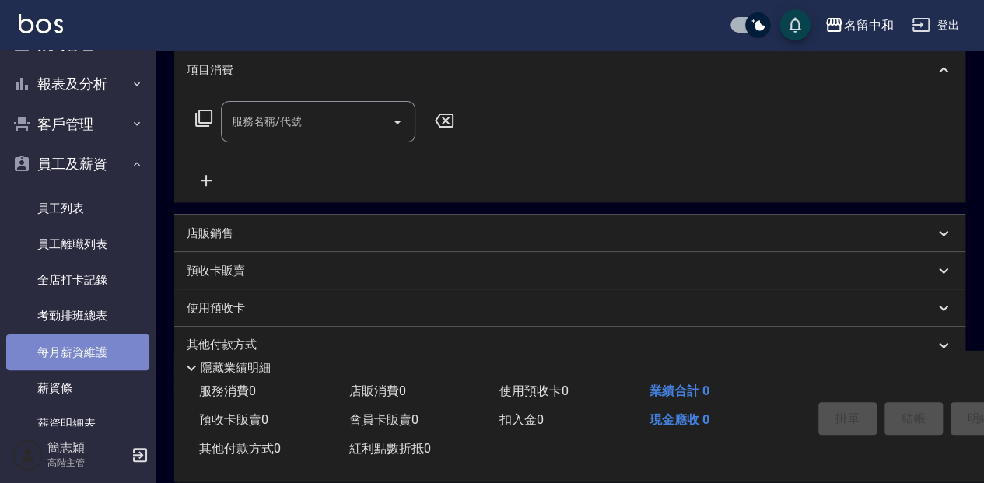
click at [90, 351] on link "每月薪資維護" at bounding box center [77, 352] width 143 height 36
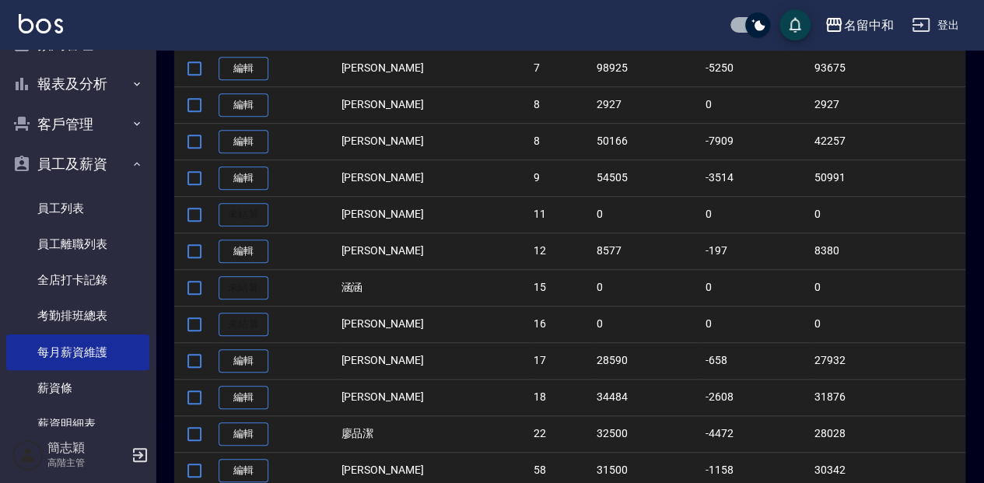
scroll to position [518, 0]
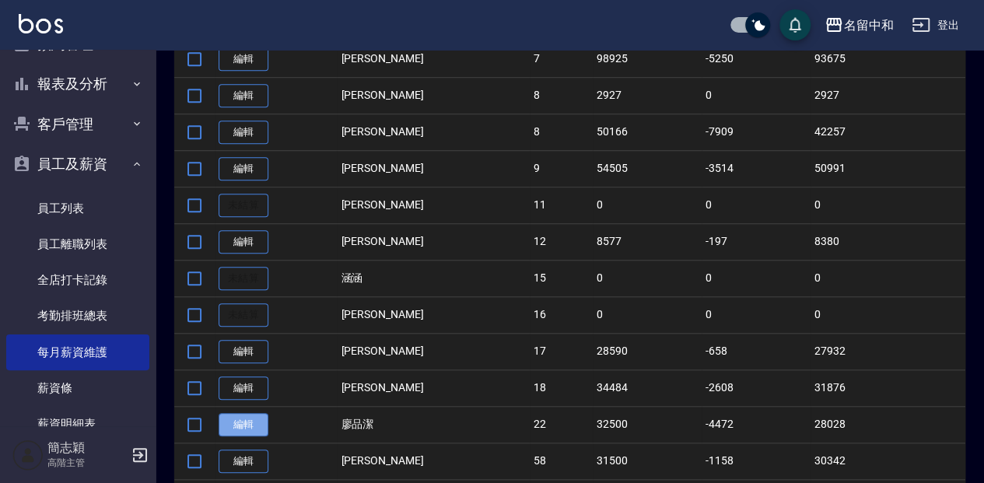
click at [238, 417] on link "編輯" at bounding box center [244, 425] width 50 height 24
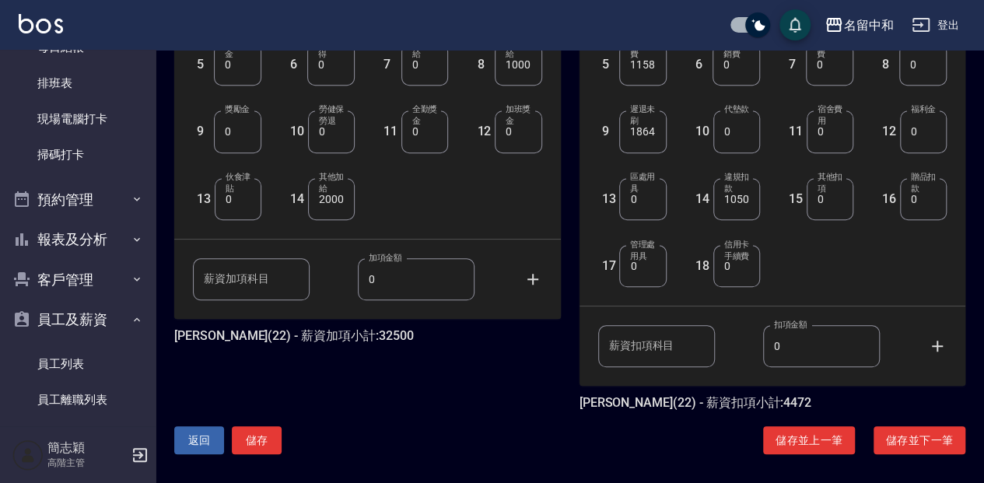
scroll to position [527, 0]
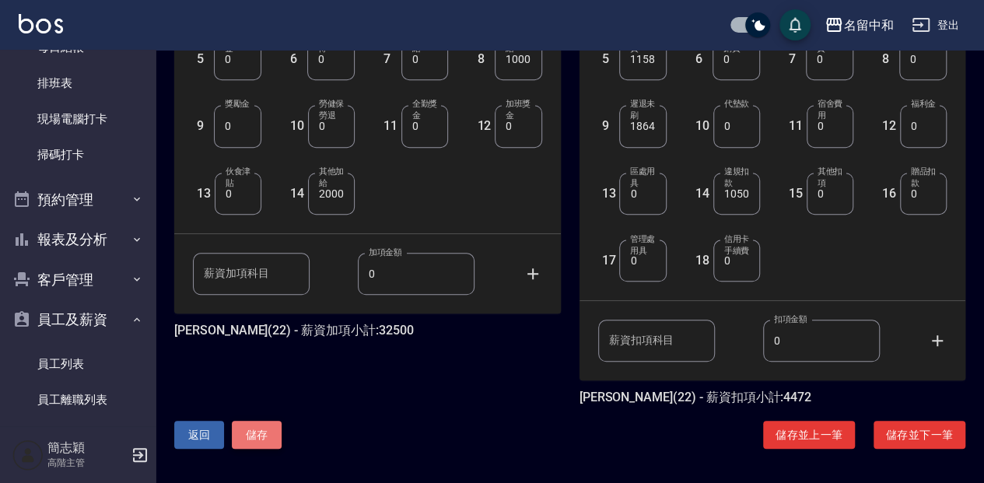
click at [255, 431] on button "儲存" at bounding box center [257, 435] width 50 height 29
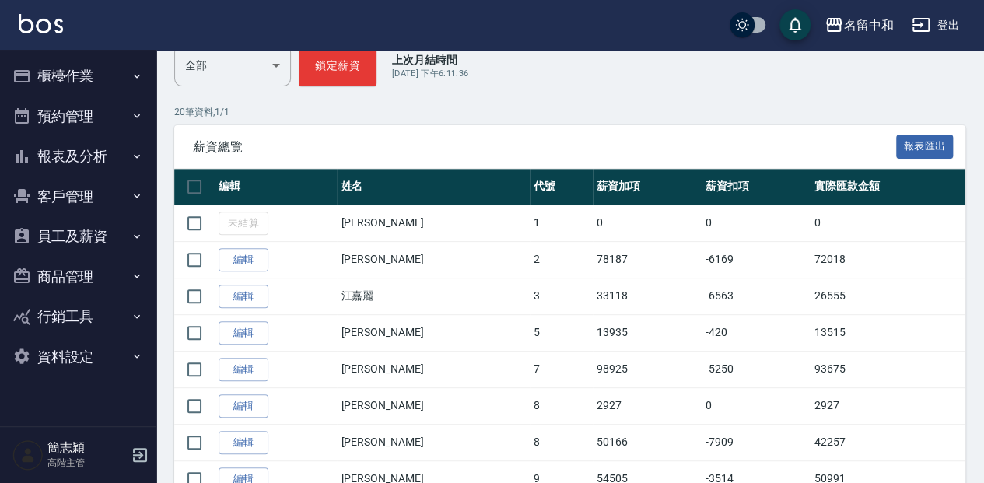
scroll to position [207, 0]
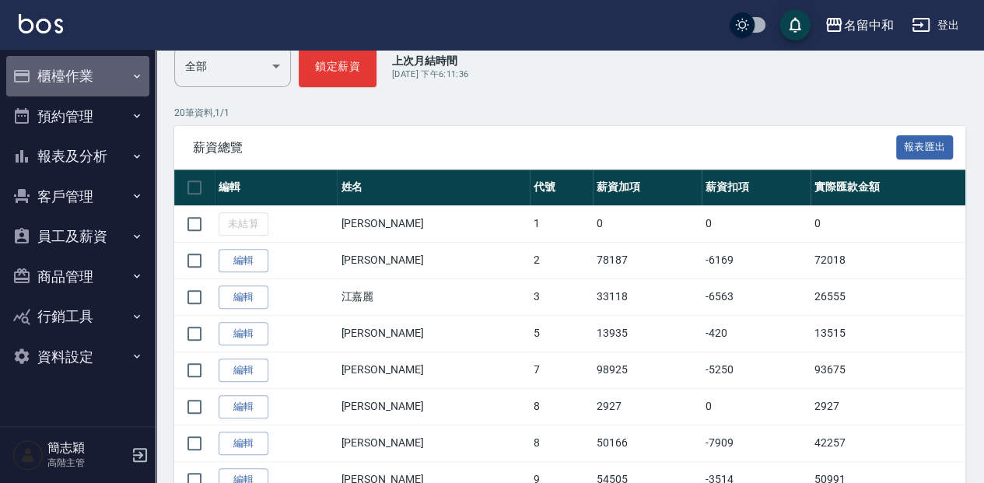
click at [67, 75] on button "櫃檯作業" at bounding box center [77, 76] width 143 height 40
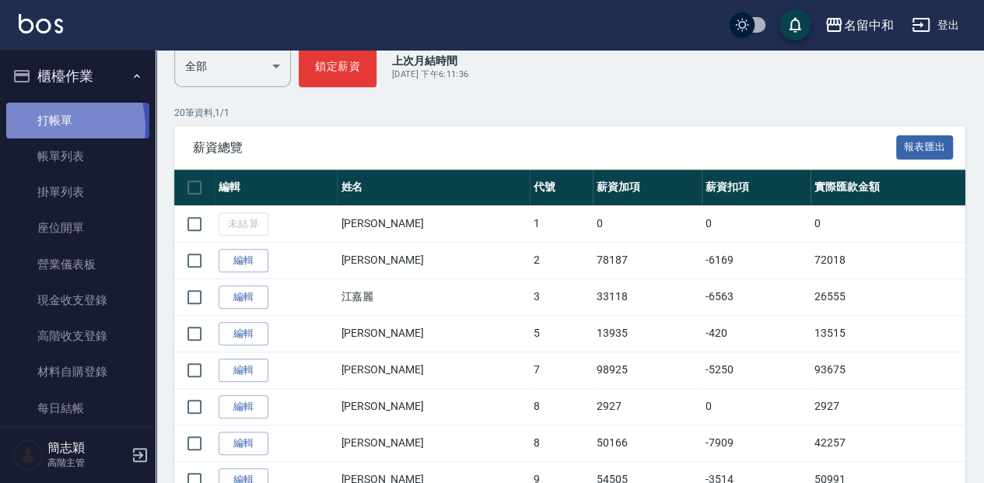
click at [50, 126] on link "打帳單" at bounding box center [77, 121] width 143 height 36
